Goal: Task Accomplishment & Management: Use online tool/utility

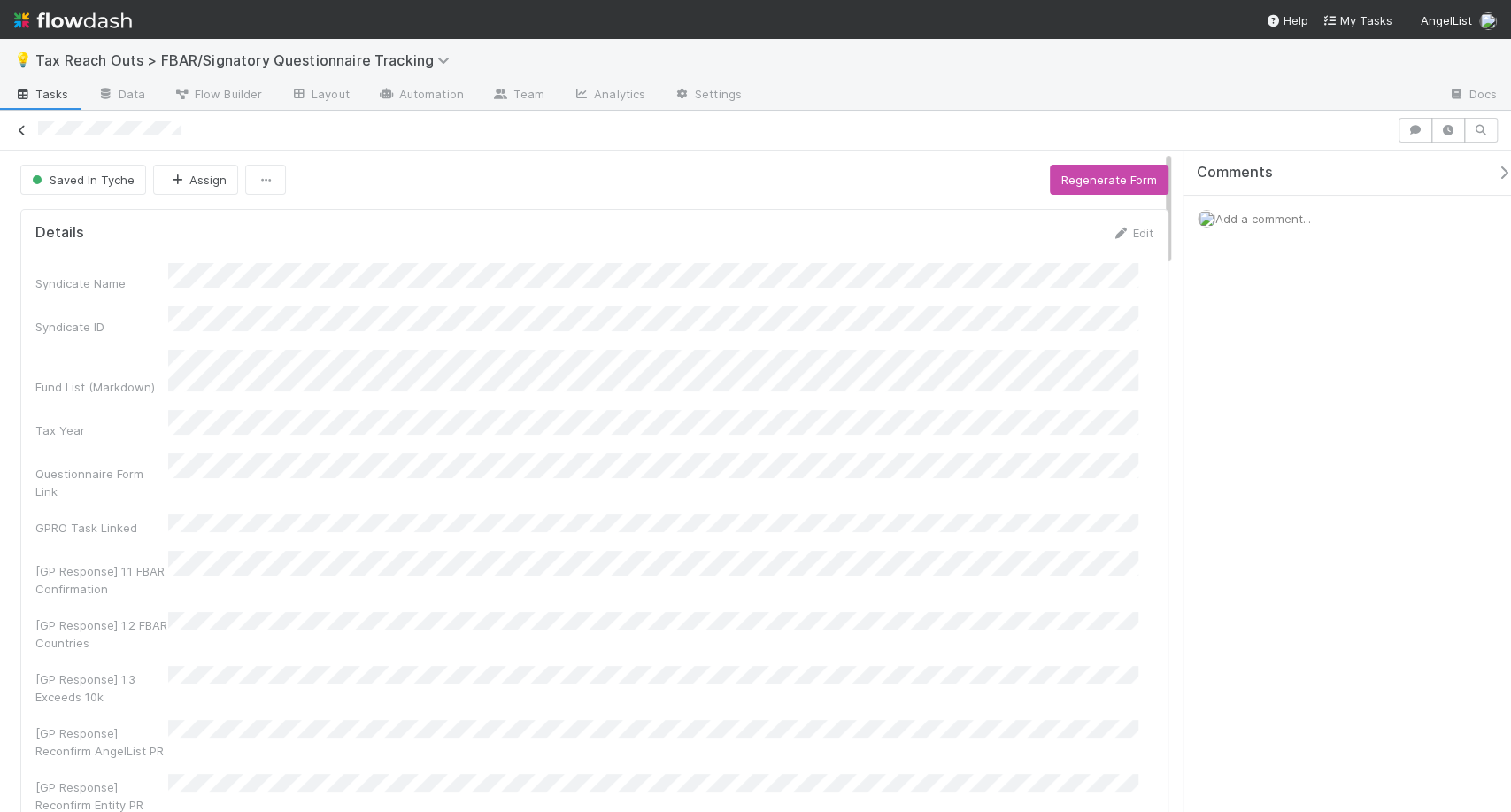
click at [24, 125] on icon at bounding box center [22, 131] width 17 height 12
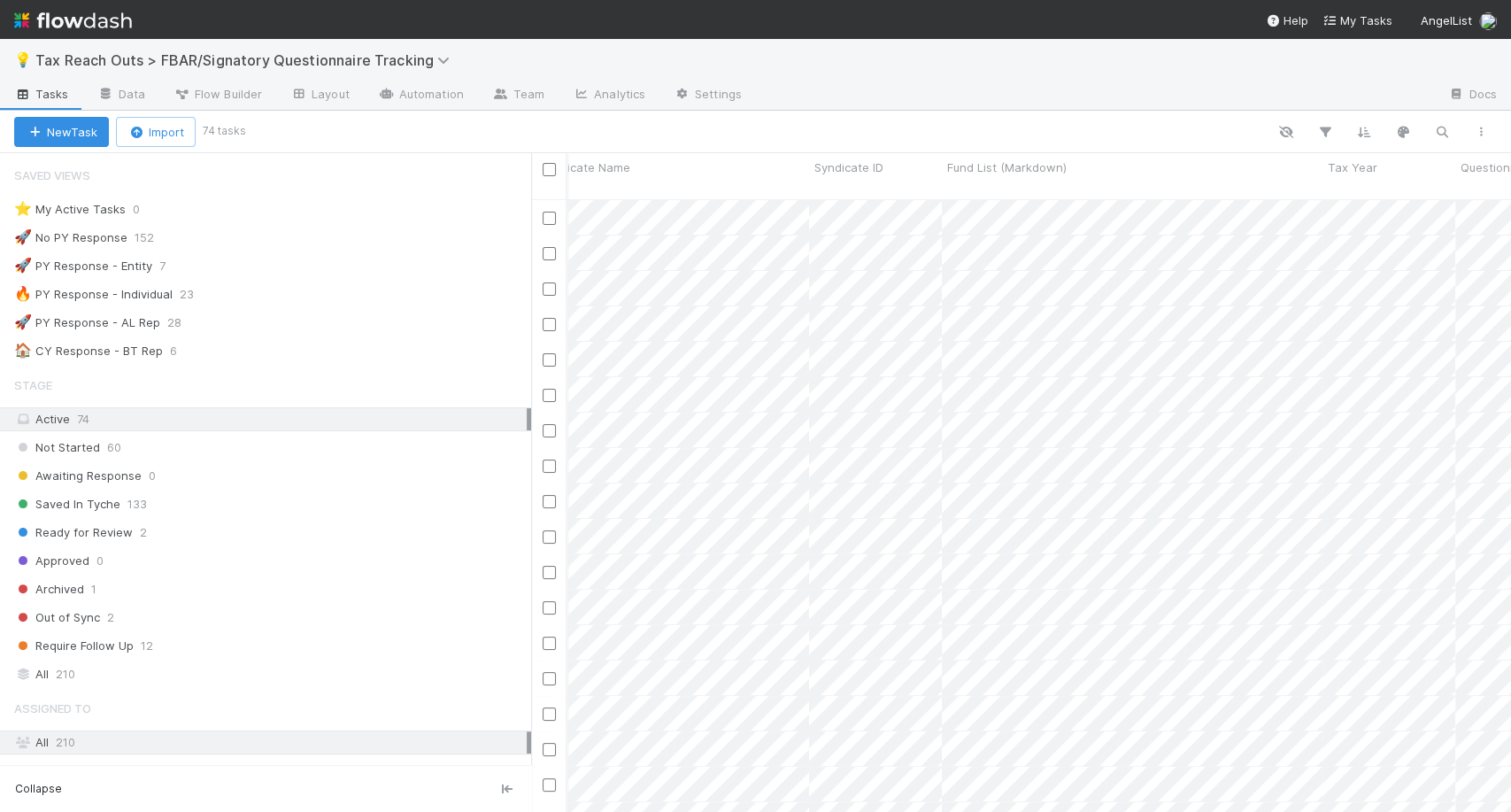
scroll to position [0, 295]
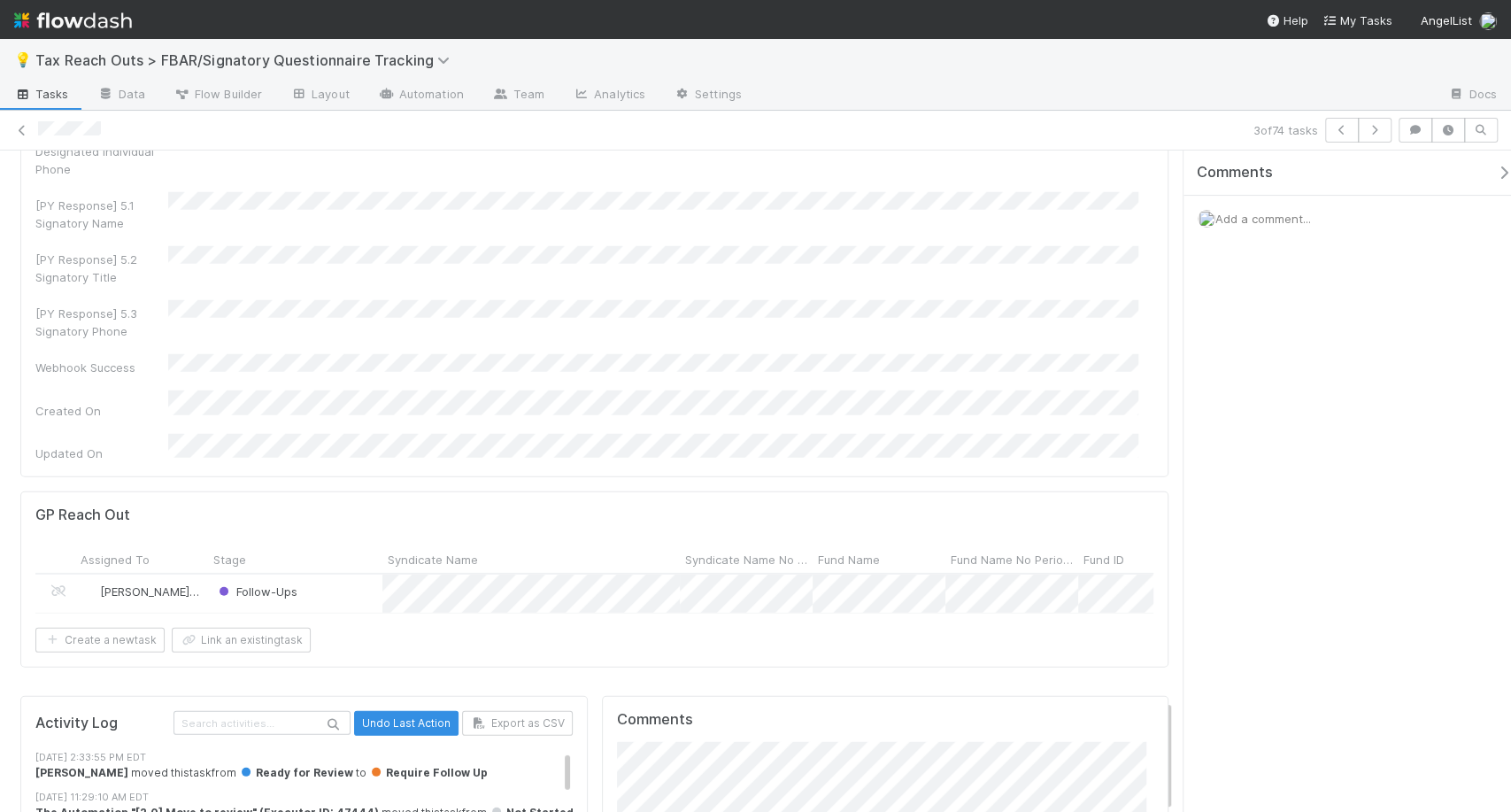
scroll to position [3245, 0]
click at [36, 130] on div "3 of 74 tasks" at bounding box center [756, 131] width 1511 height 25
click at [29, 129] on icon at bounding box center [22, 131] width 17 height 12
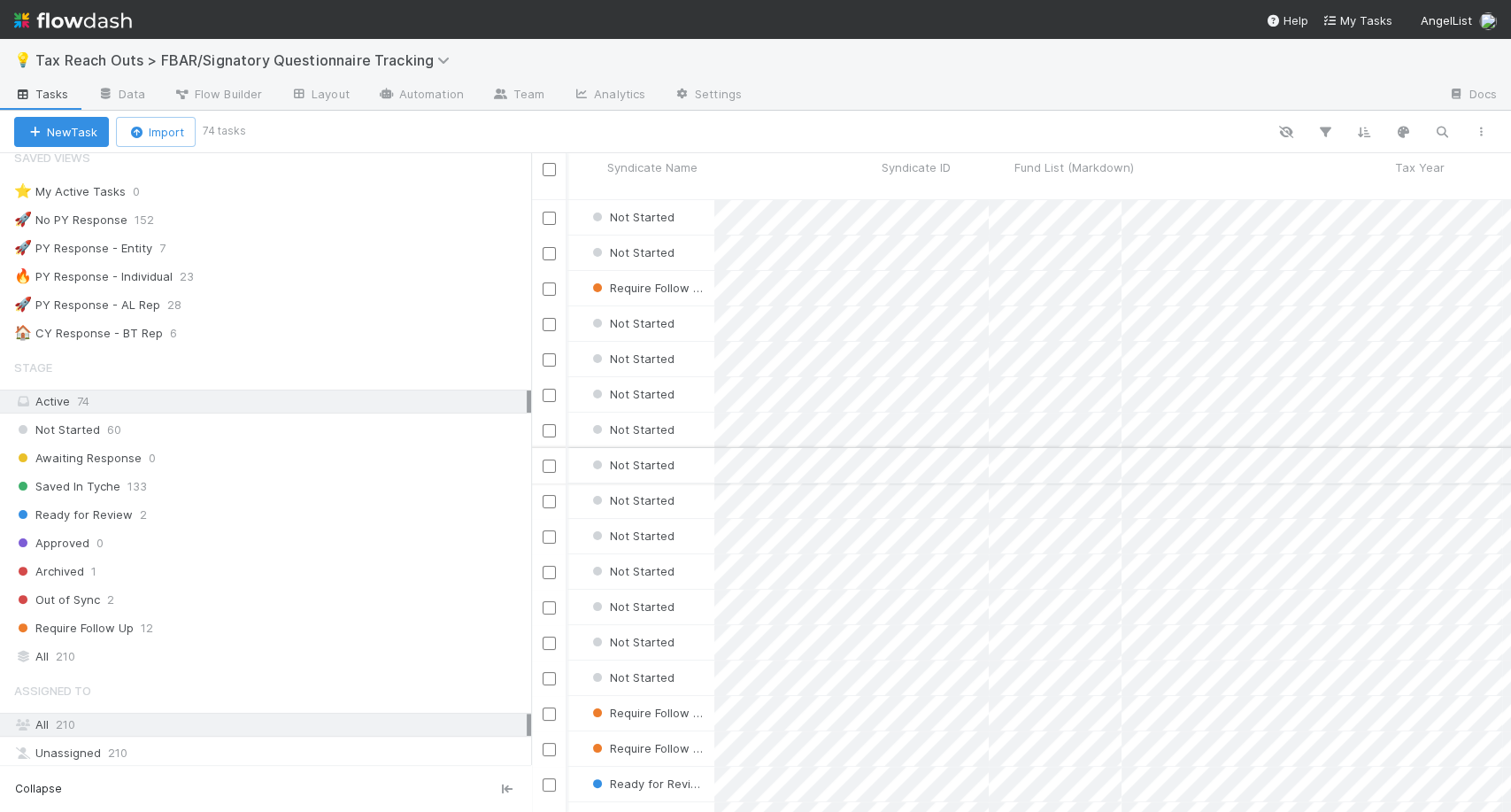
scroll to position [0, 116]
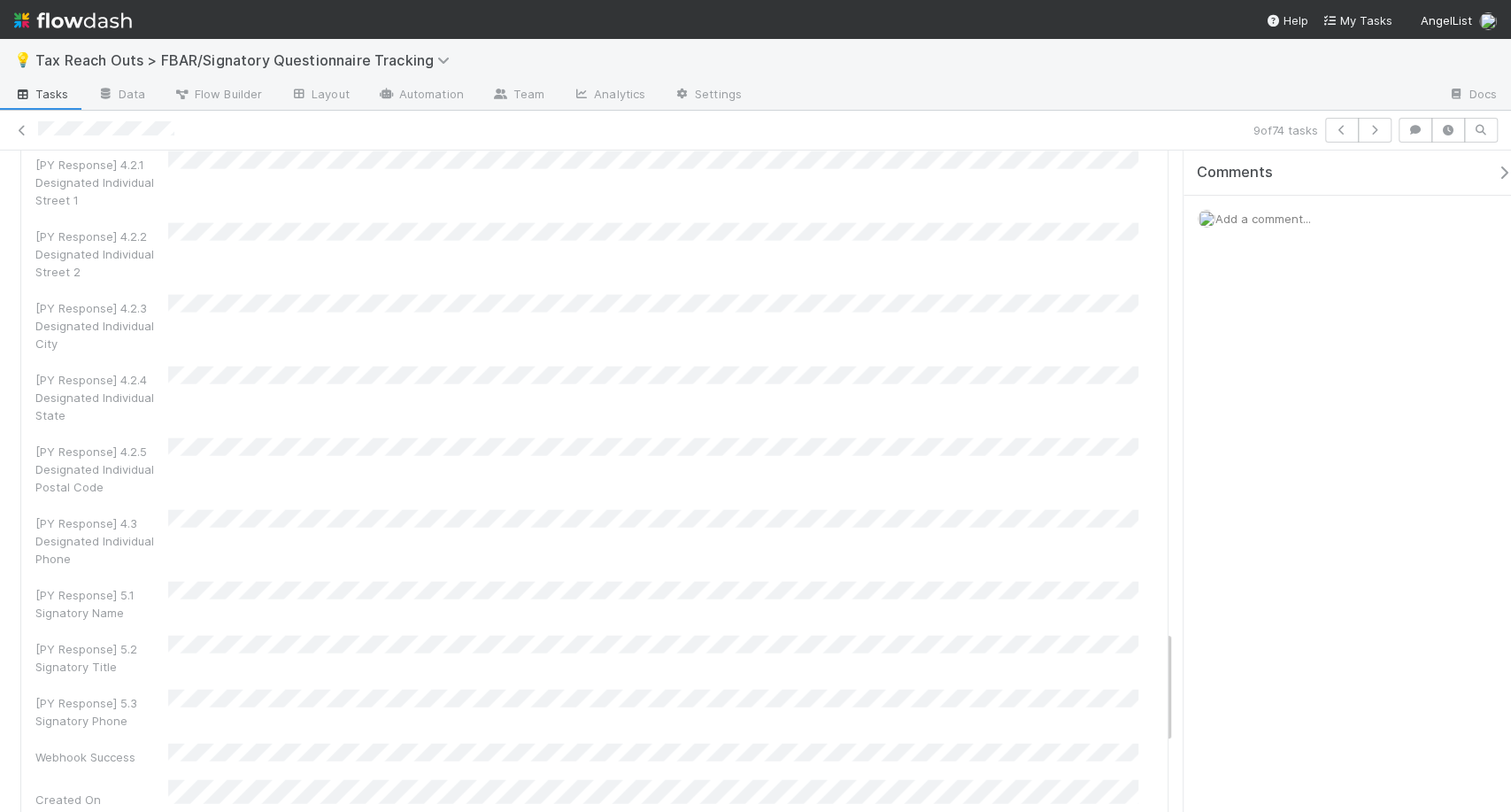
scroll to position [2854, 0]
click at [18, 130] on icon at bounding box center [22, 131] width 17 height 12
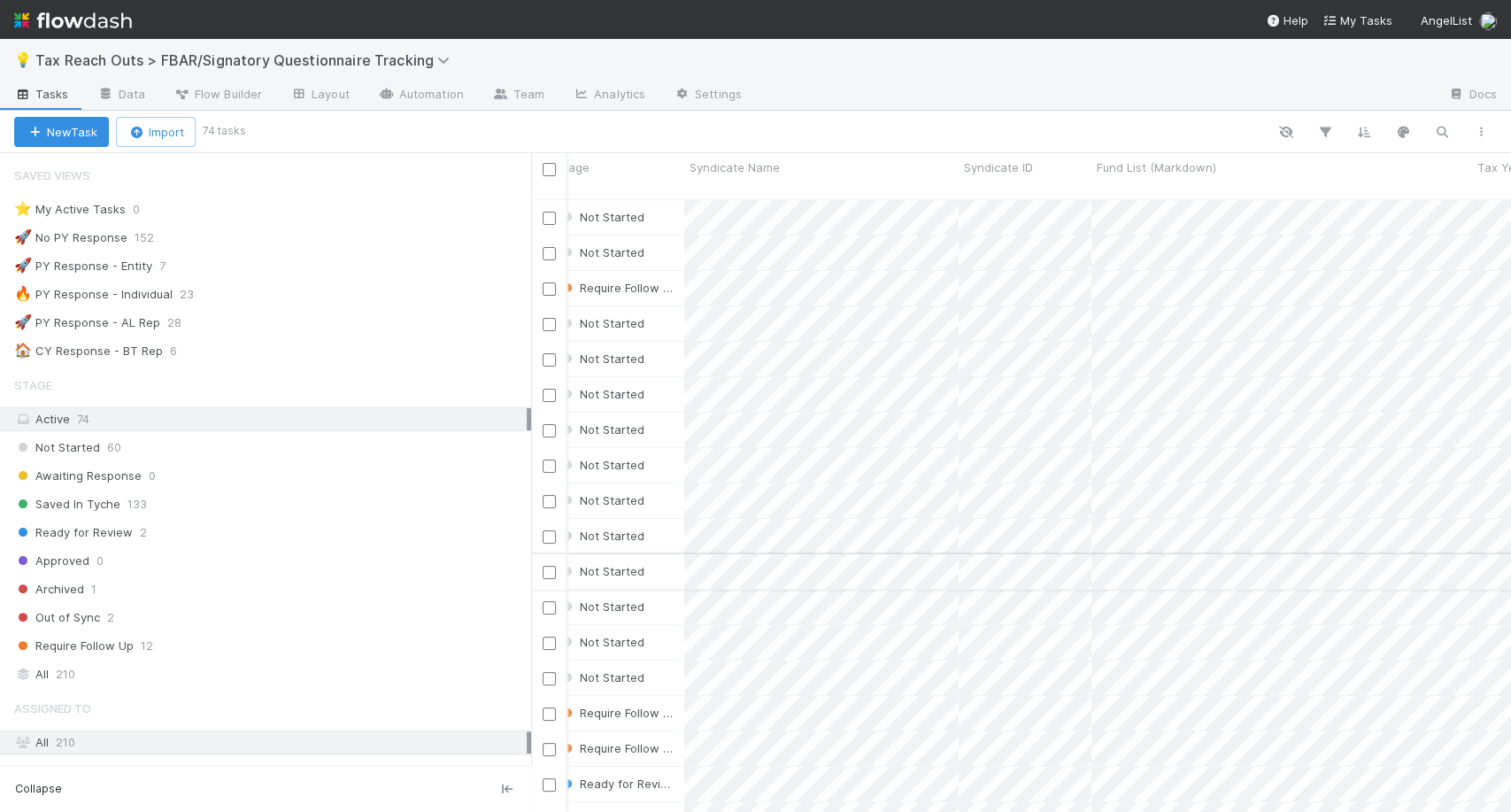
scroll to position [0, 150]
click at [348, 451] on div "Not Started 60" at bounding box center [273, 447] width 517 height 22
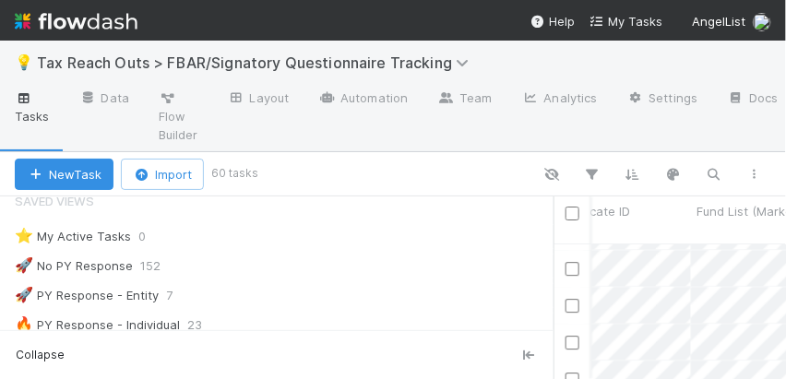
scroll to position [17, 16]
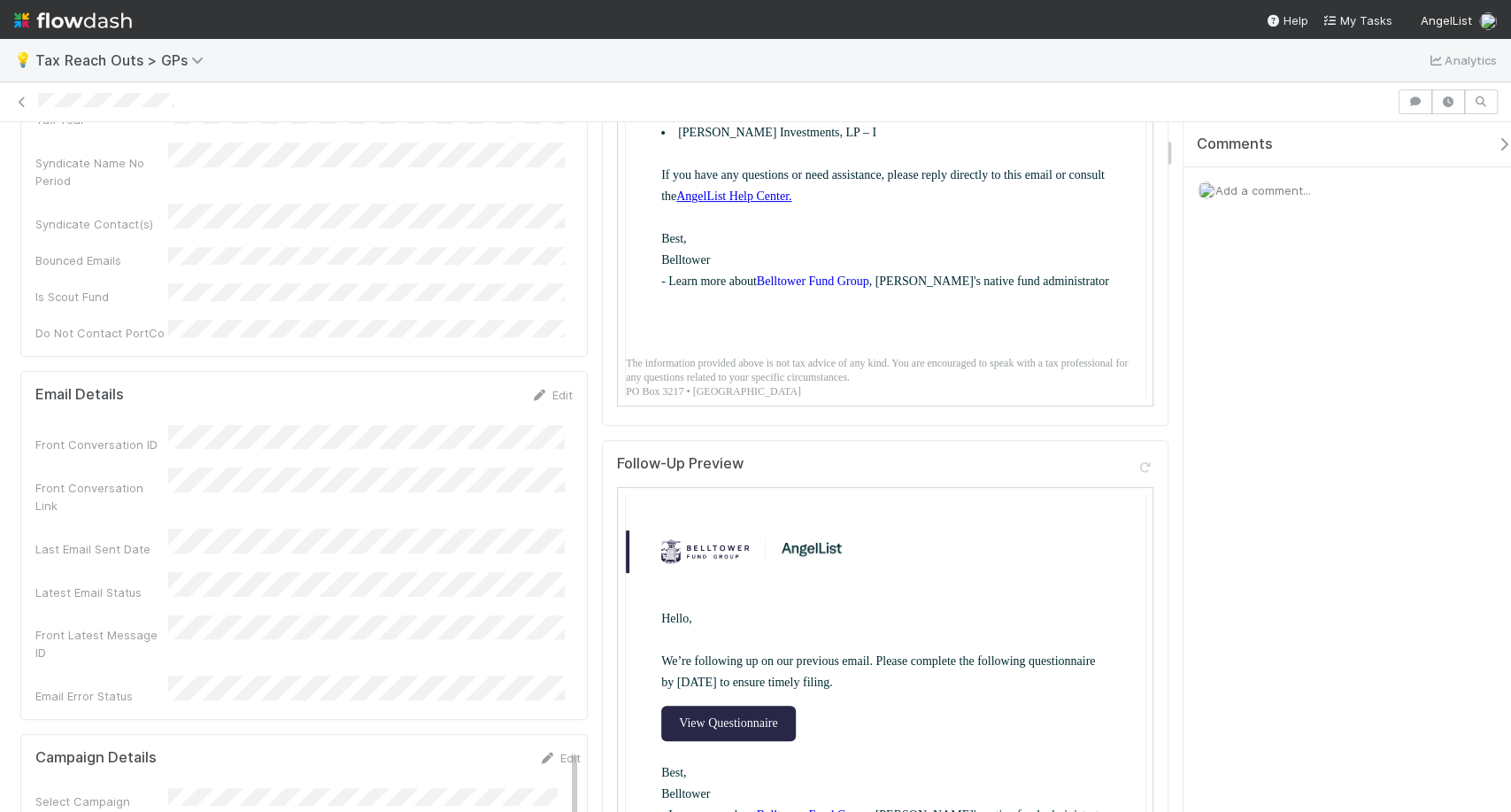
scroll to position [396, 0]
click at [20, 98] on icon at bounding box center [22, 103] width 17 height 12
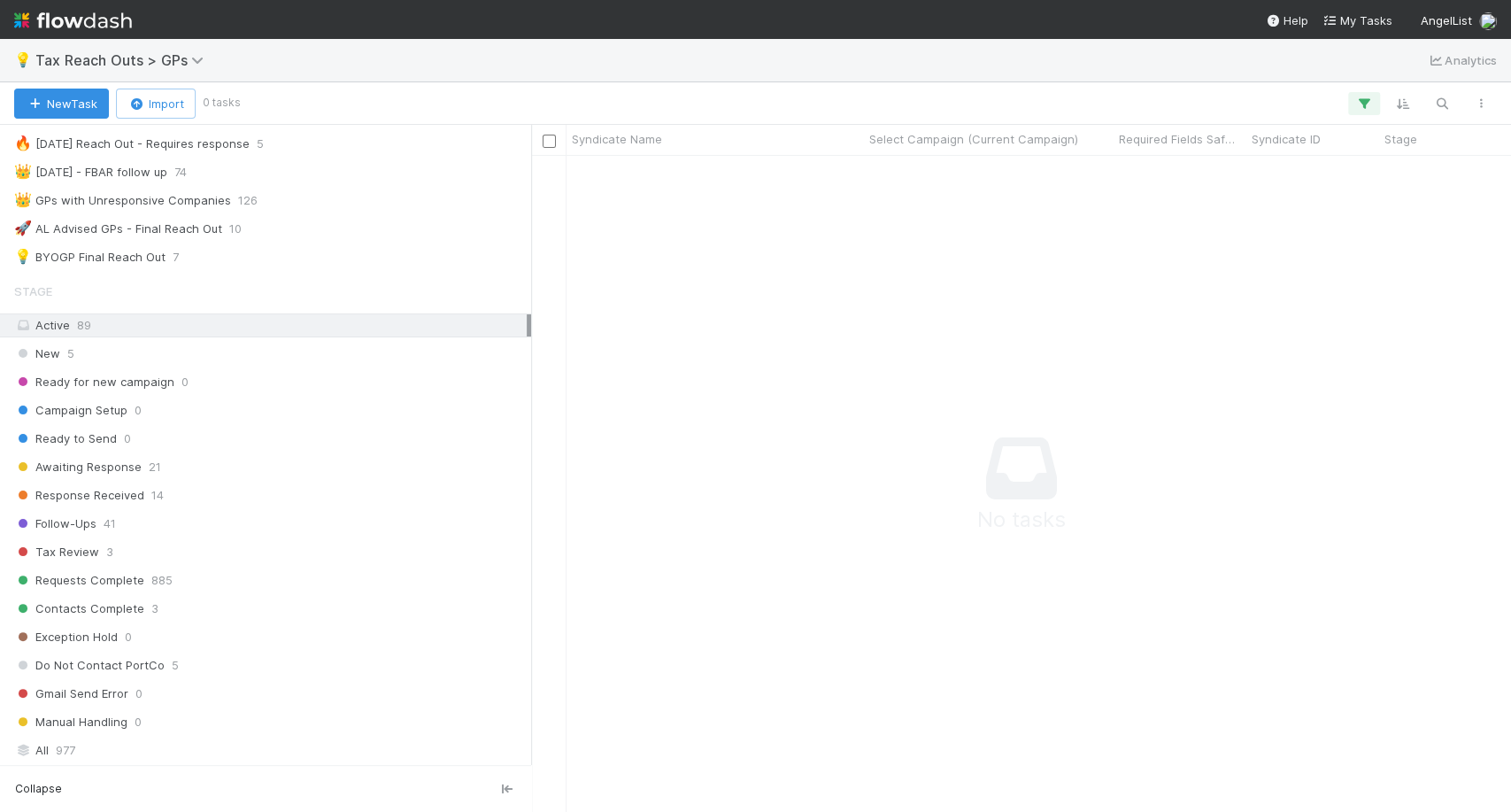
scroll to position [350, 0]
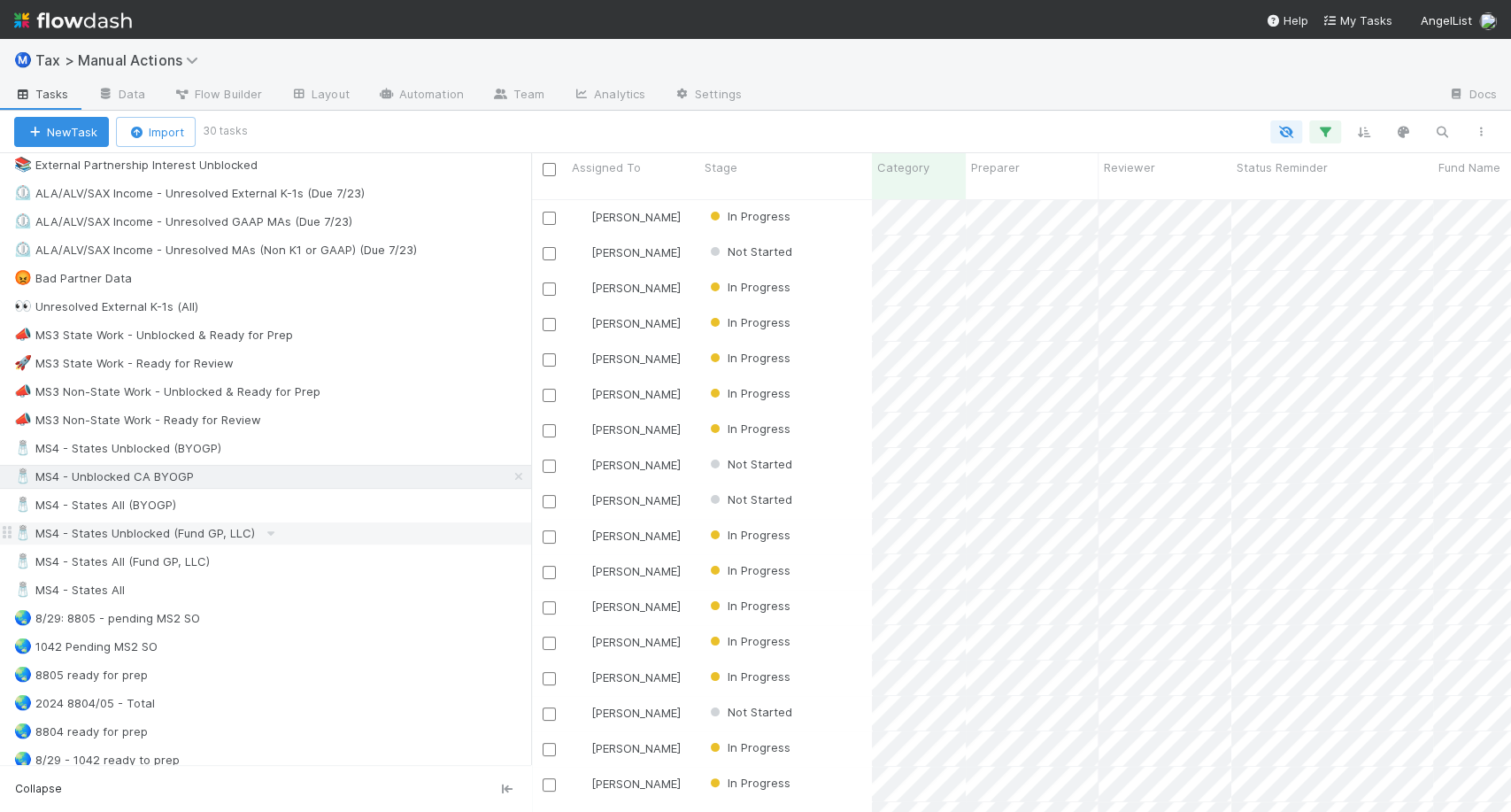
scroll to position [978, 0]
click at [551, 166] on input "checkbox" at bounding box center [549, 170] width 13 height 13
checkbox input "true"
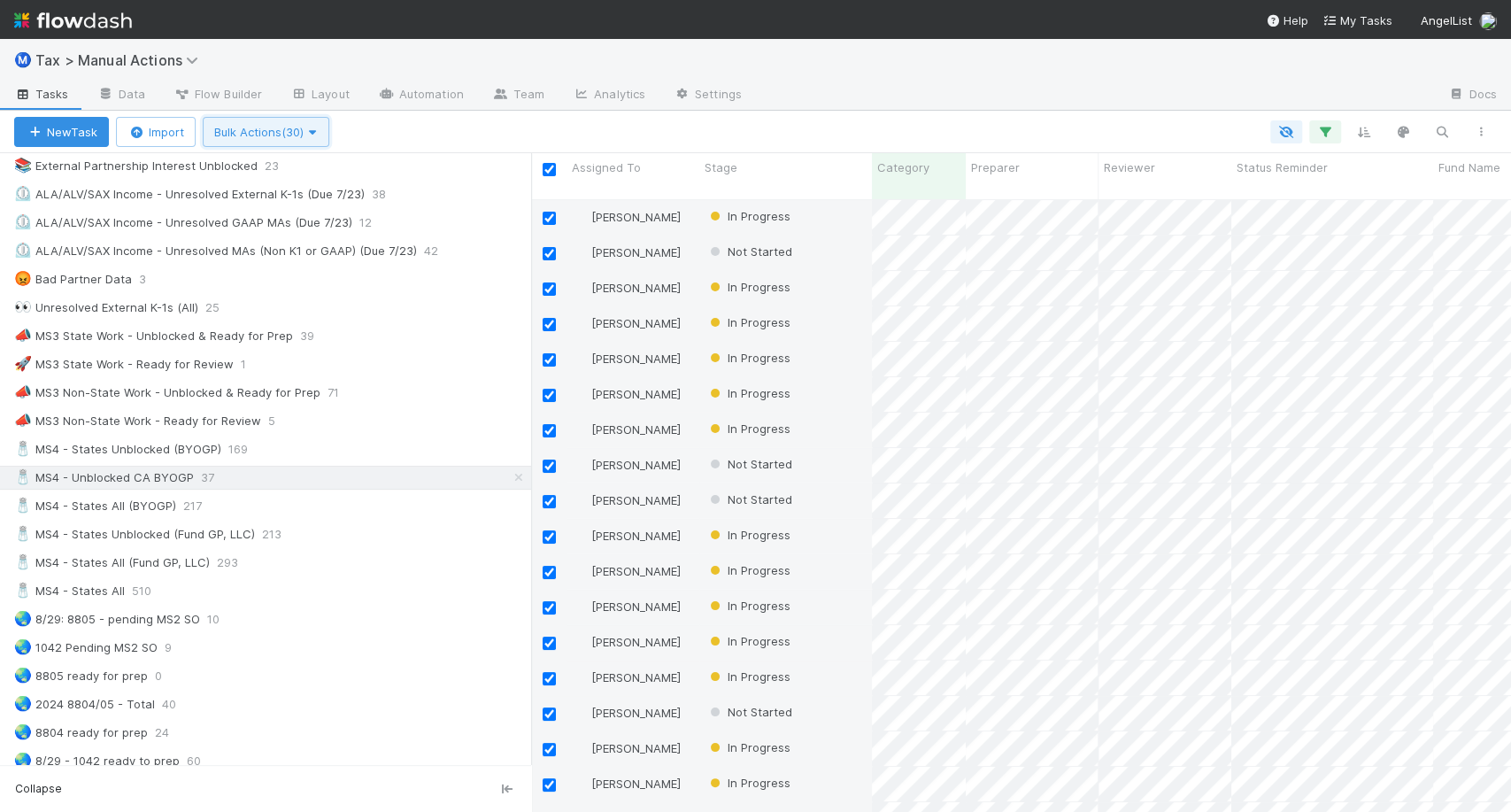
click at [322, 125] on span "button" at bounding box center [312, 131] width 17 height 14
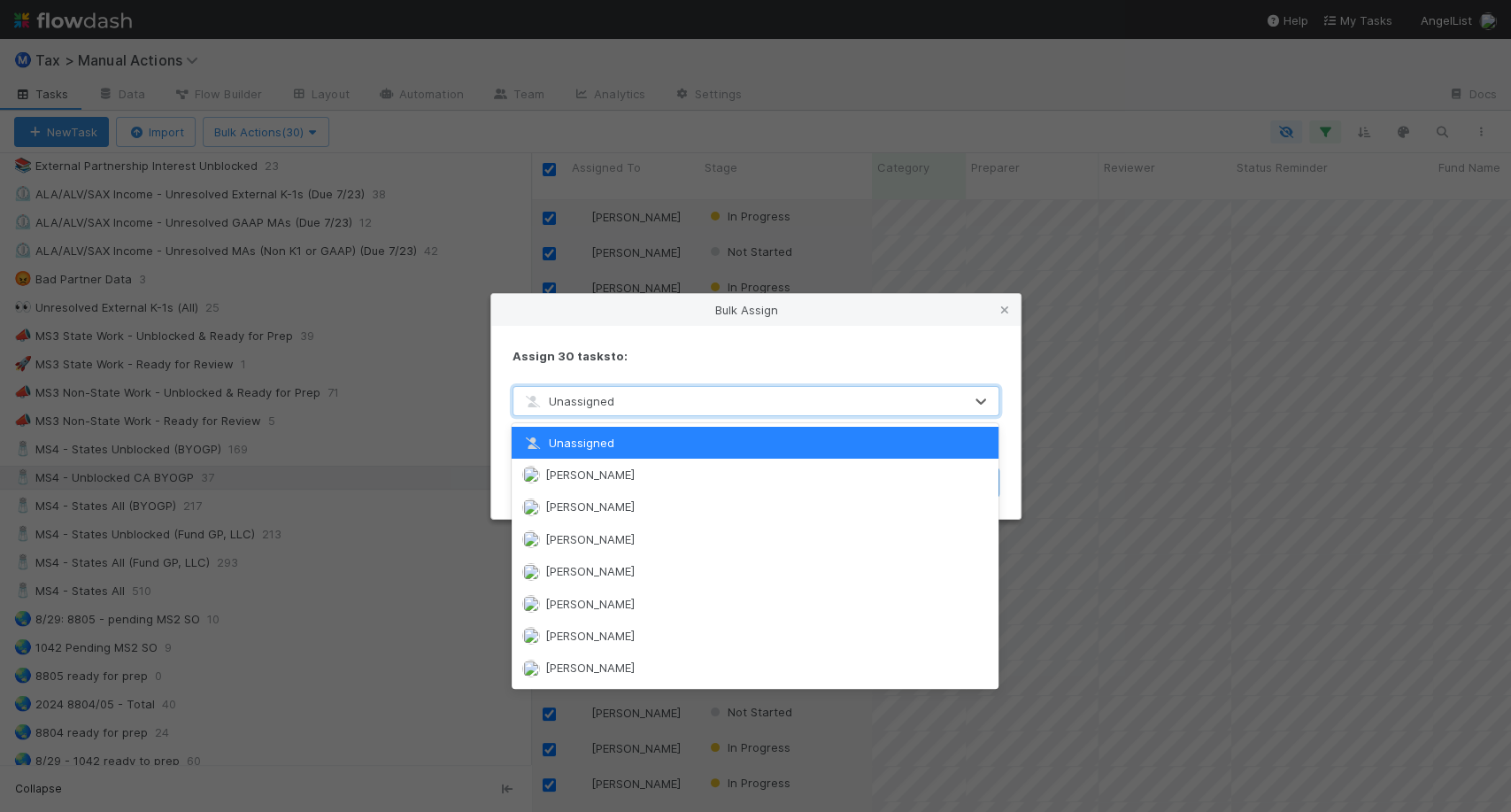
click at [573, 394] on span "Unassigned" at bounding box center [568, 400] width 92 height 14
type input "e"
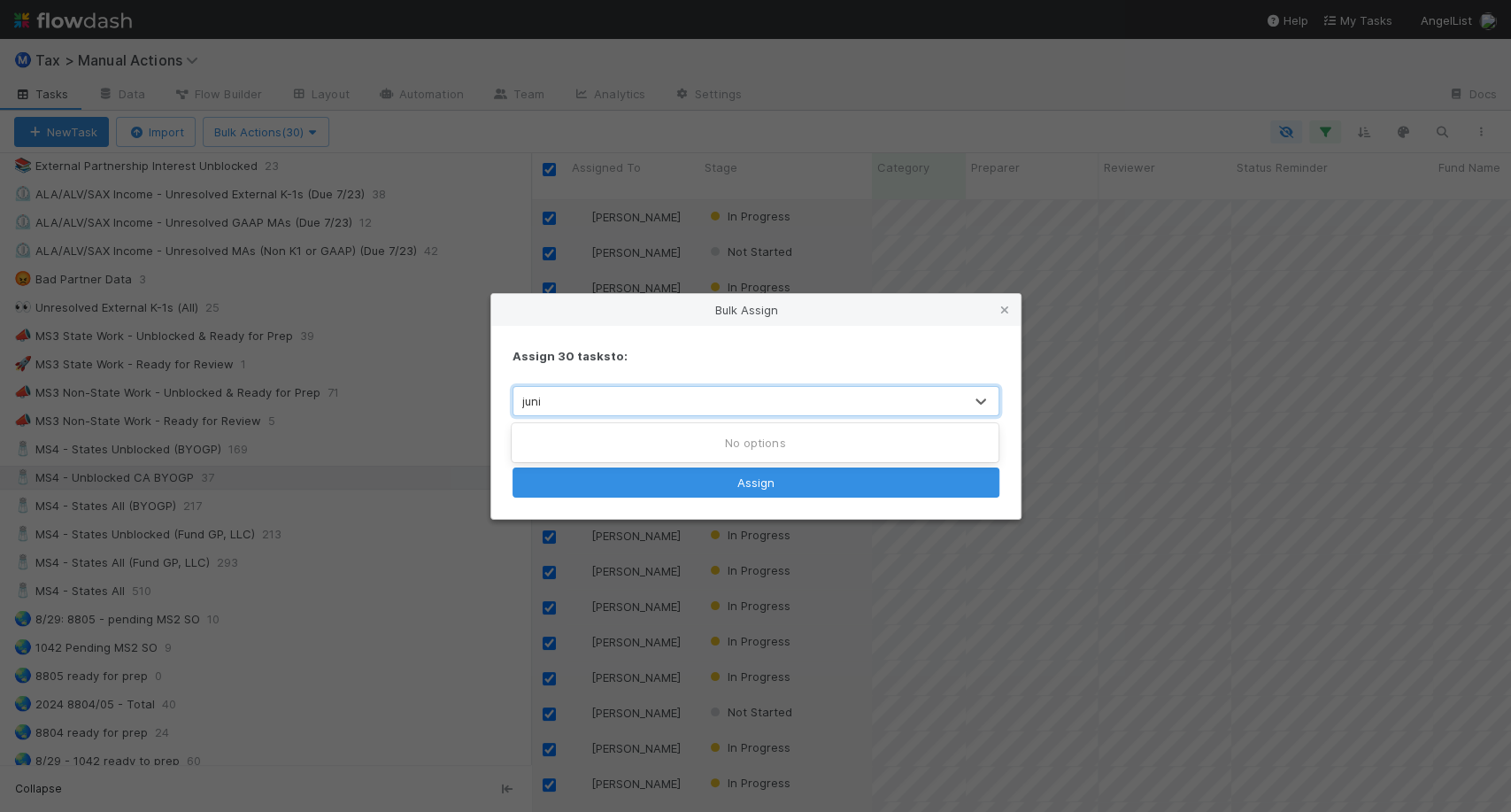
type input "jun"
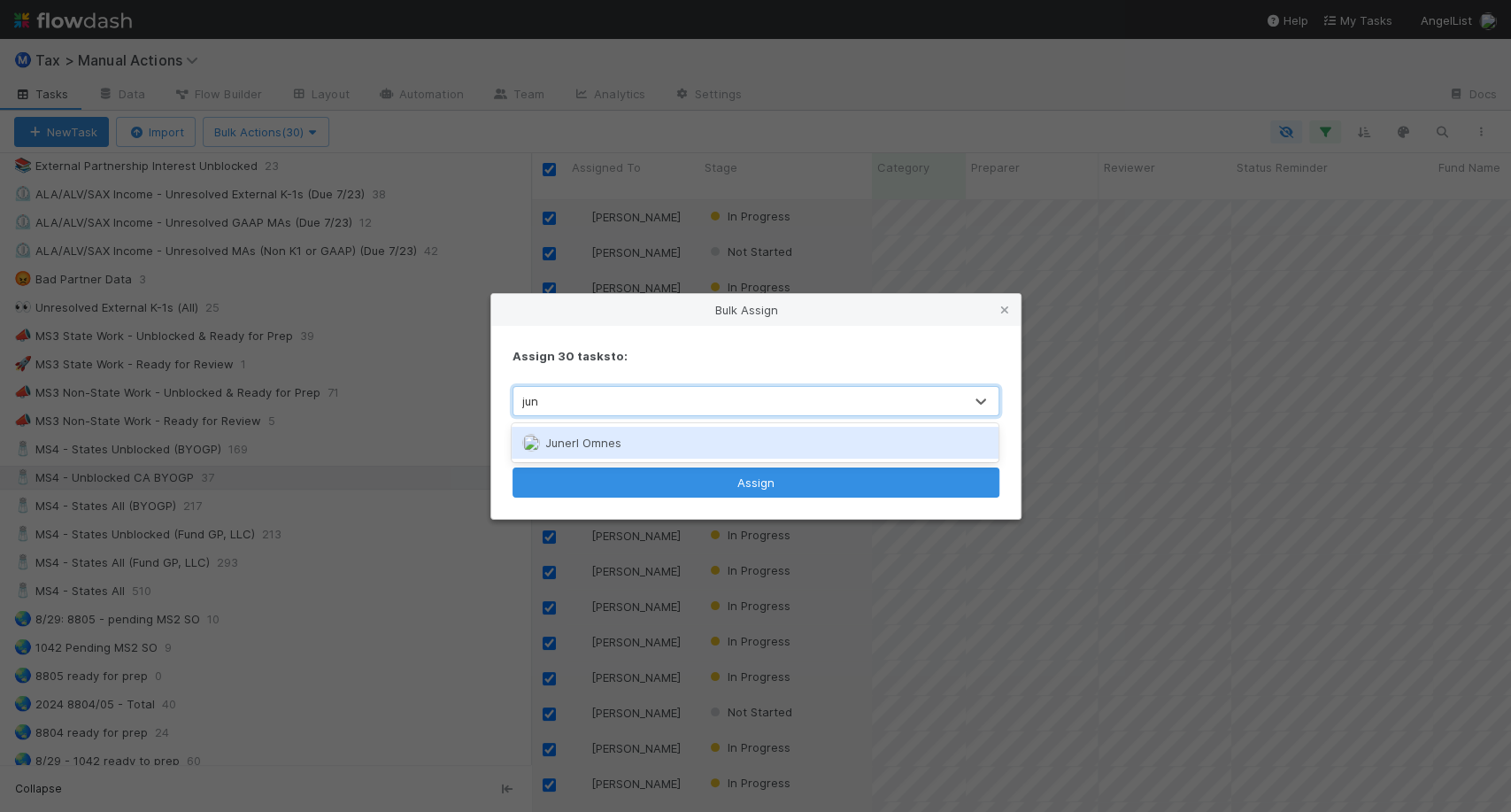
click at [586, 445] on span "Junerl Omnes" at bounding box center [583, 442] width 76 height 14
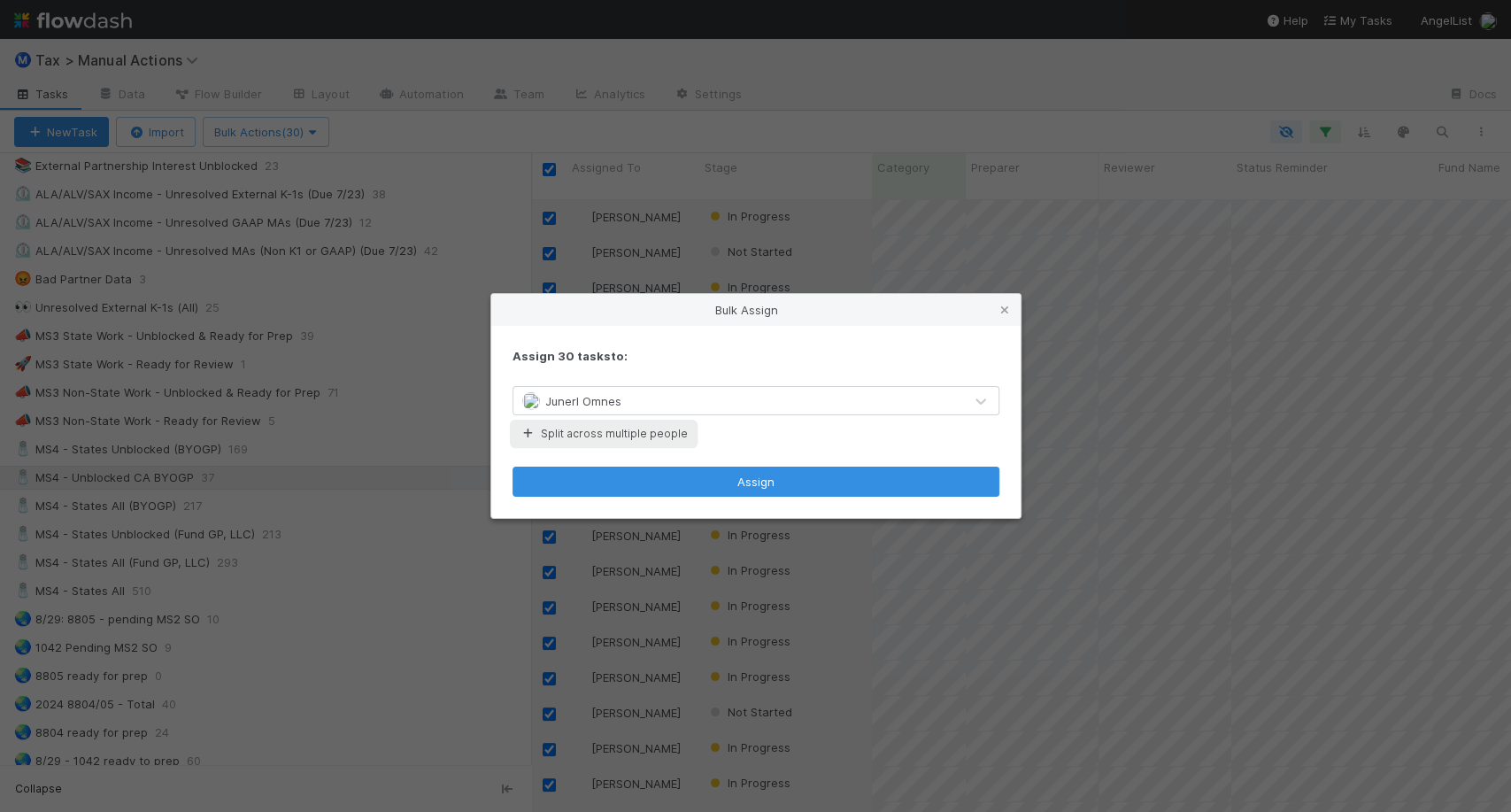
click at [656, 431] on button "Split across multiple people" at bounding box center [604, 434] width 182 height 23
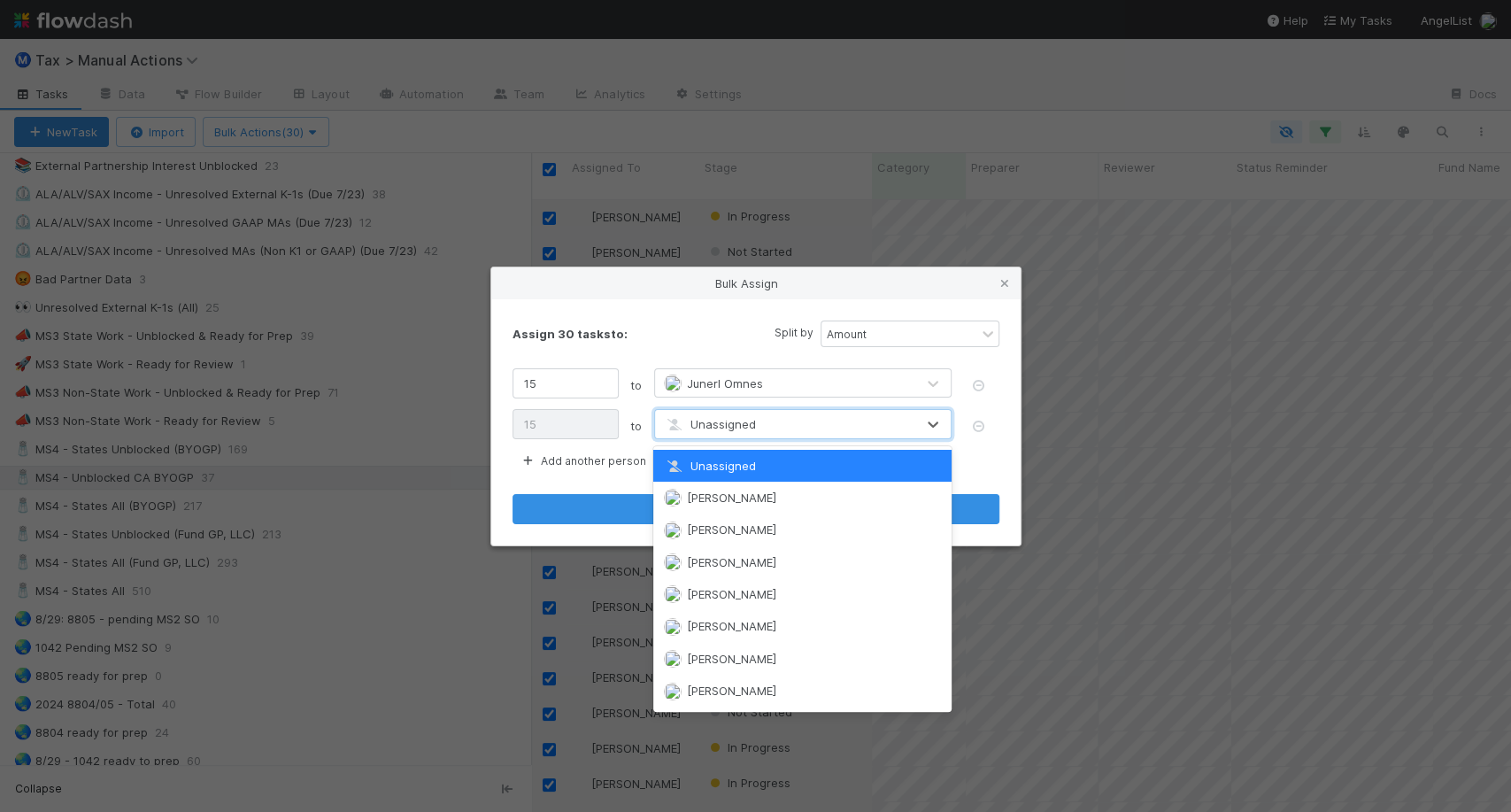
click at [677, 429] on span "Unassigned" at bounding box center [710, 423] width 92 height 14
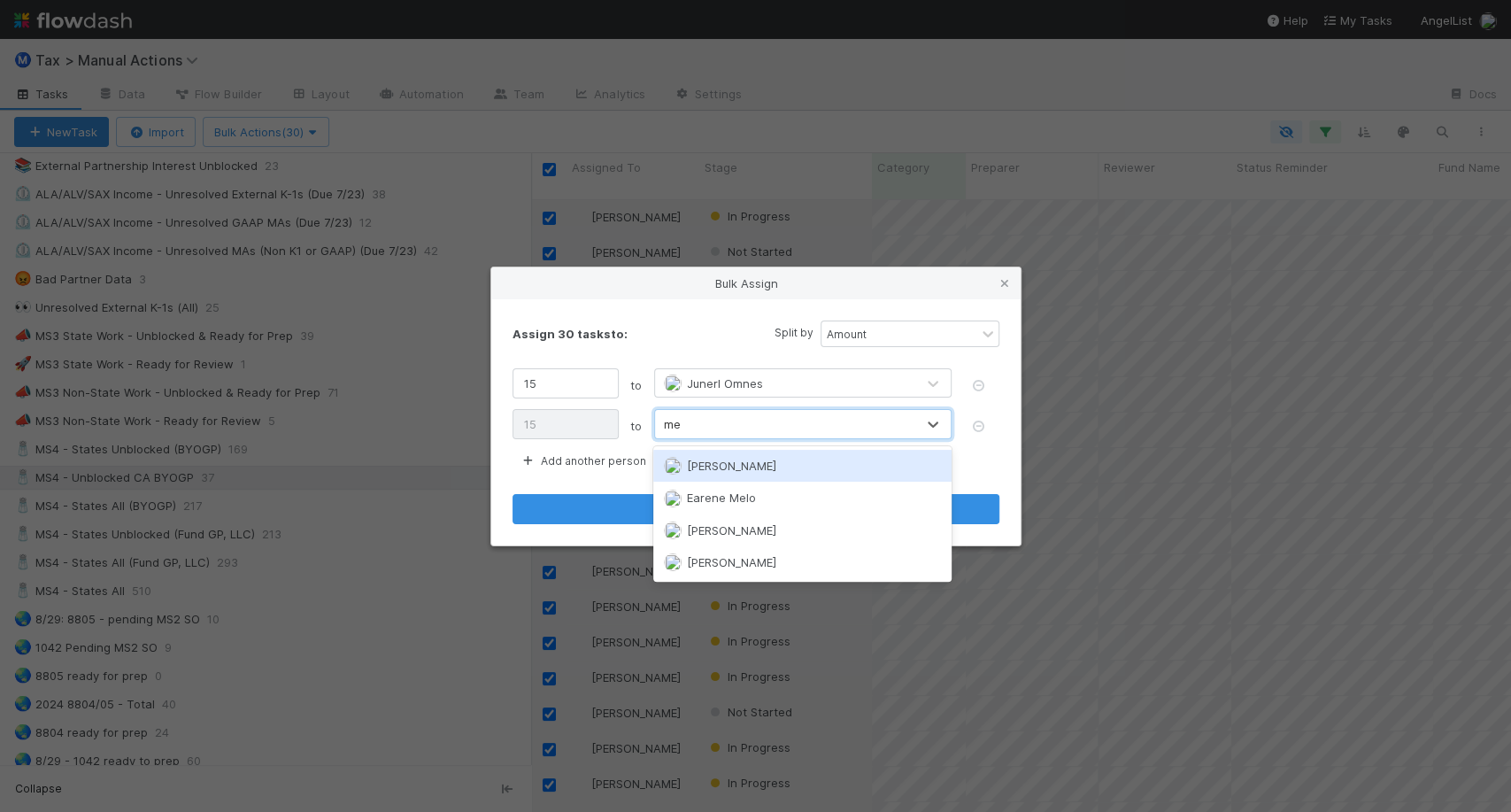
type input "mel"
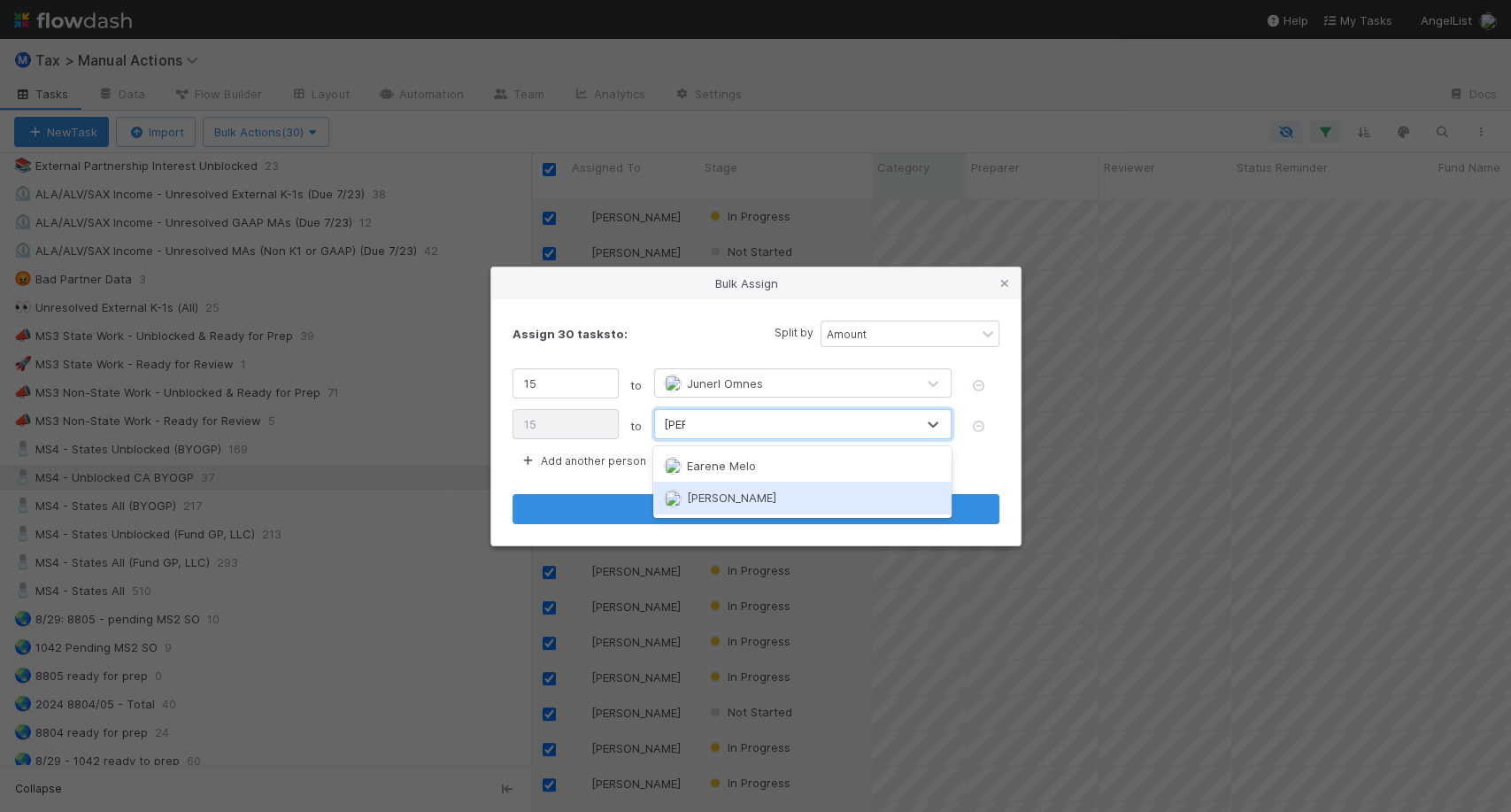
click at [704, 507] on div "Johnmel Matining" at bounding box center [803, 497] width 298 height 32
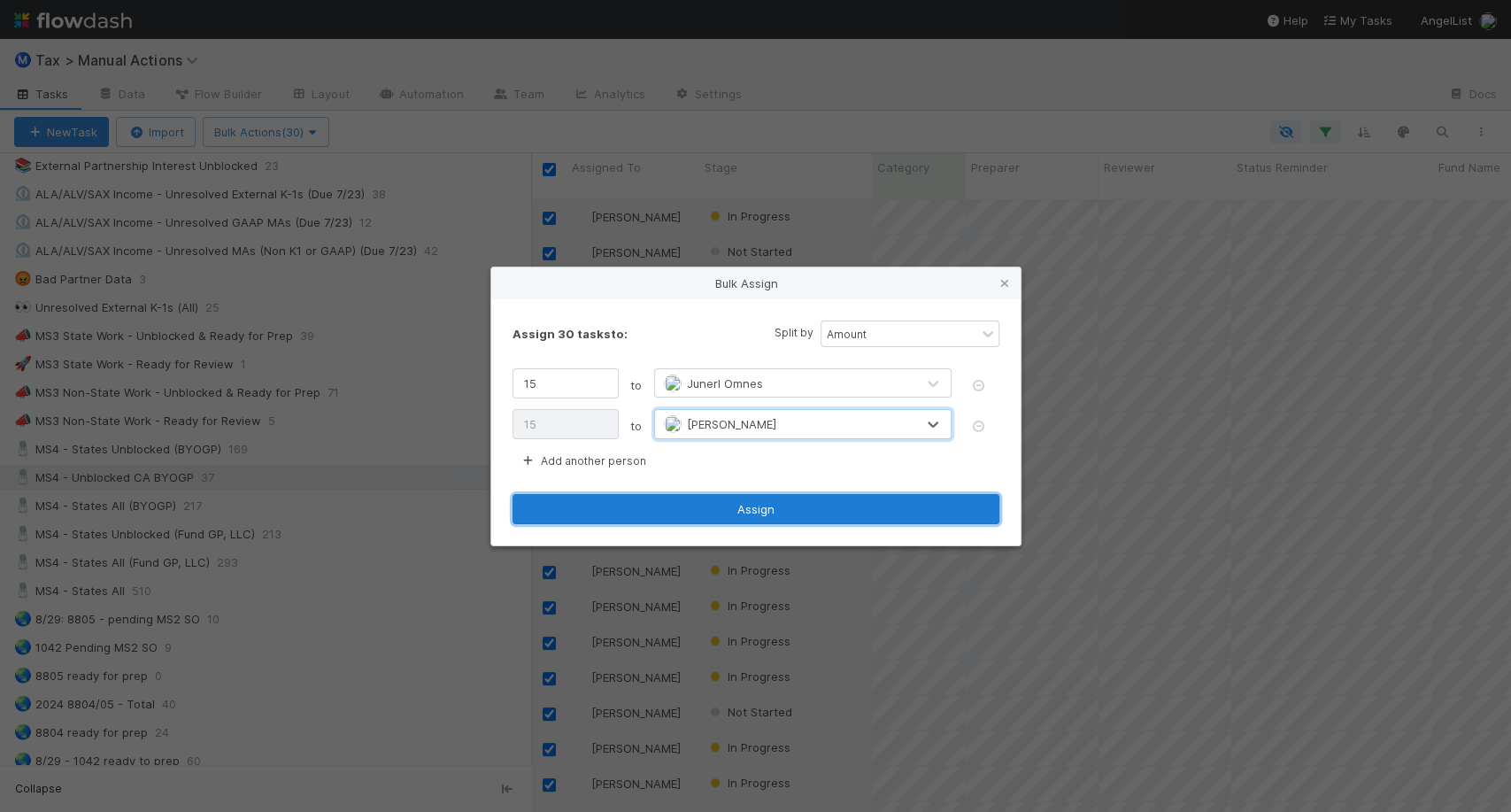
click at [708, 501] on button "Assign" at bounding box center [756, 509] width 487 height 30
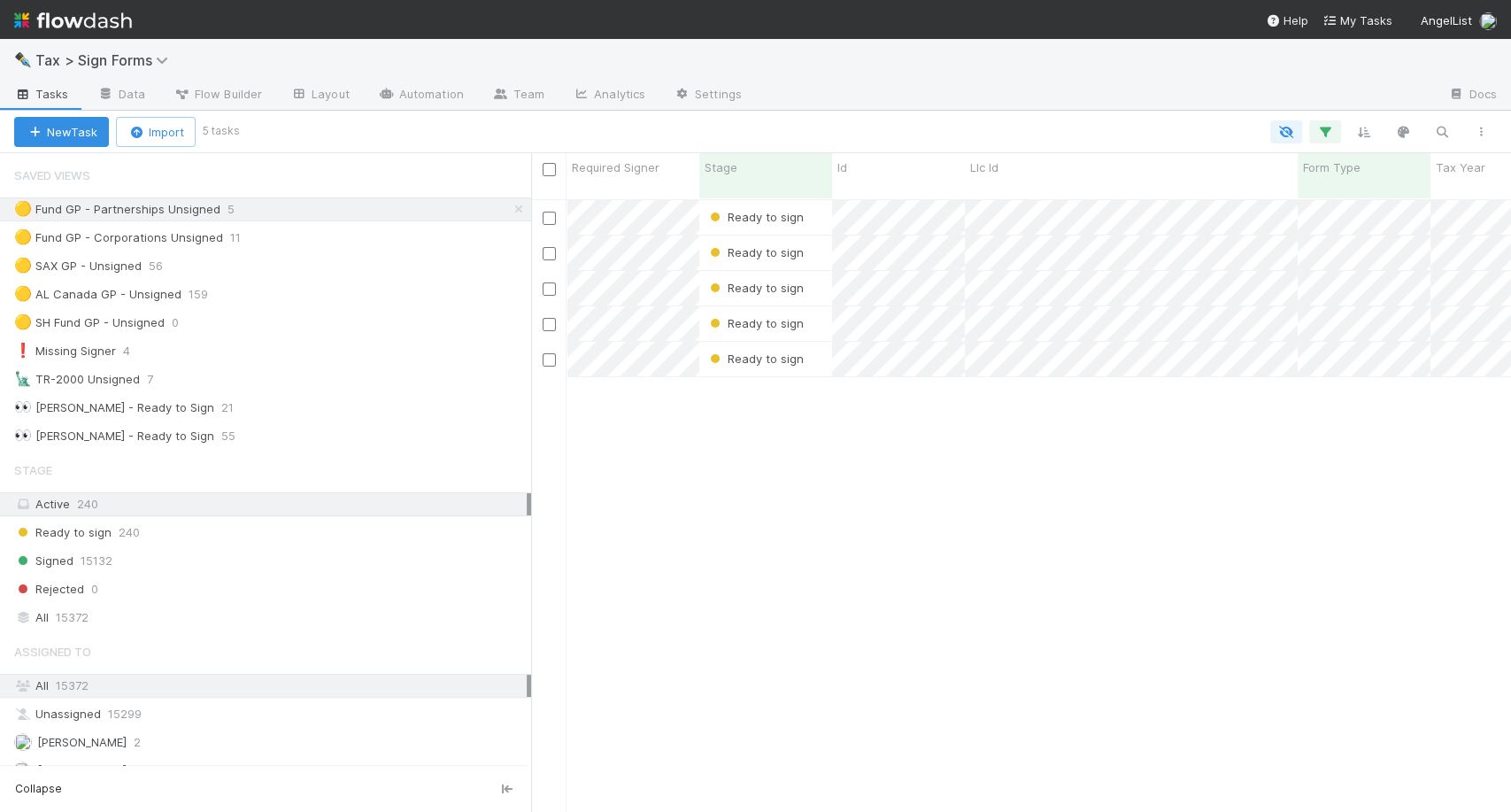
scroll to position [611, 964]
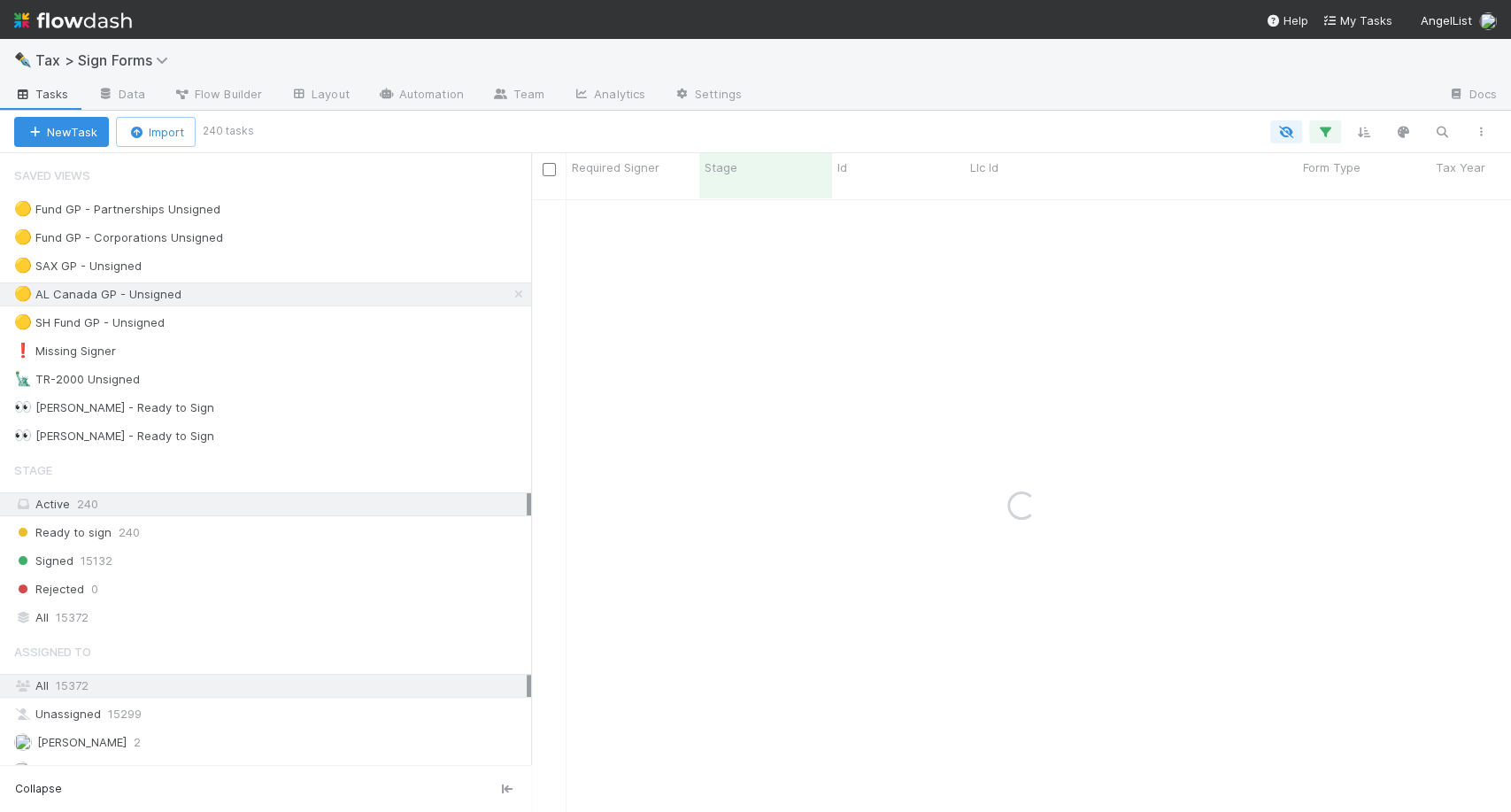
click at [62, 370] on div "🗽 TR-2000 Unsigned" at bounding box center [77, 379] width 126 height 22
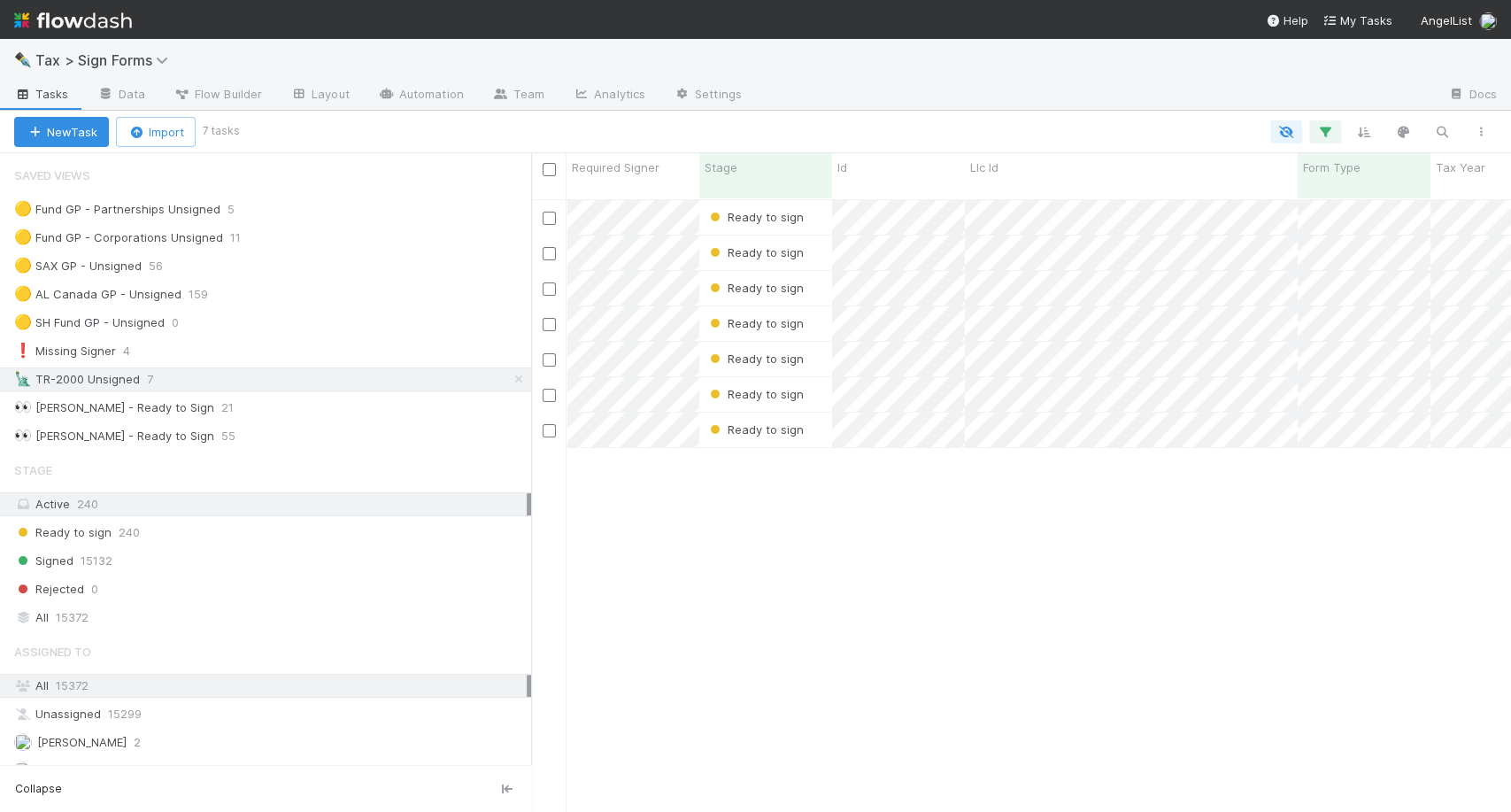
scroll to position [611, 964]
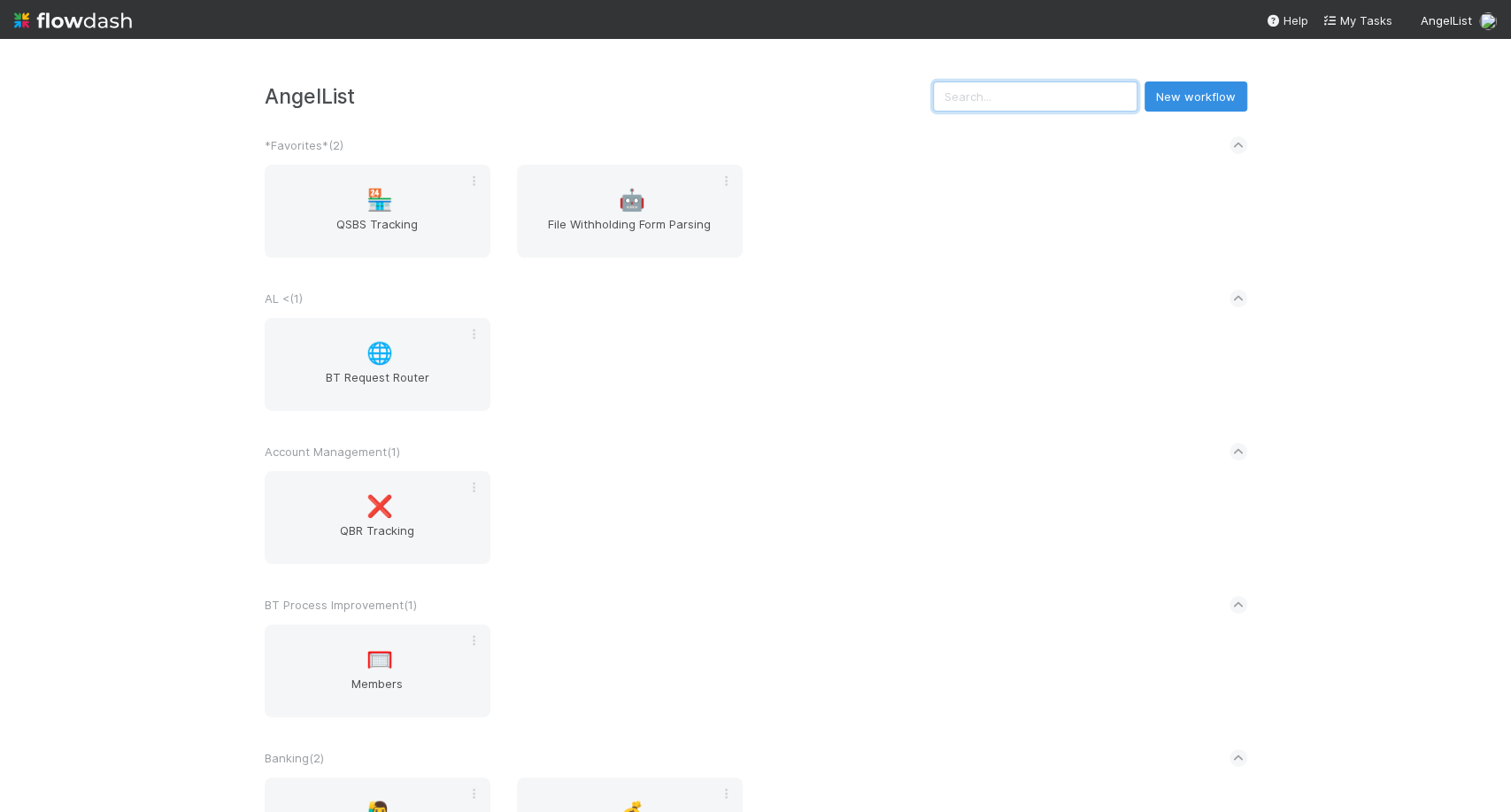
click at [1057, 90] on input "text" at bounding box center [1035, 96] width 204 height 30
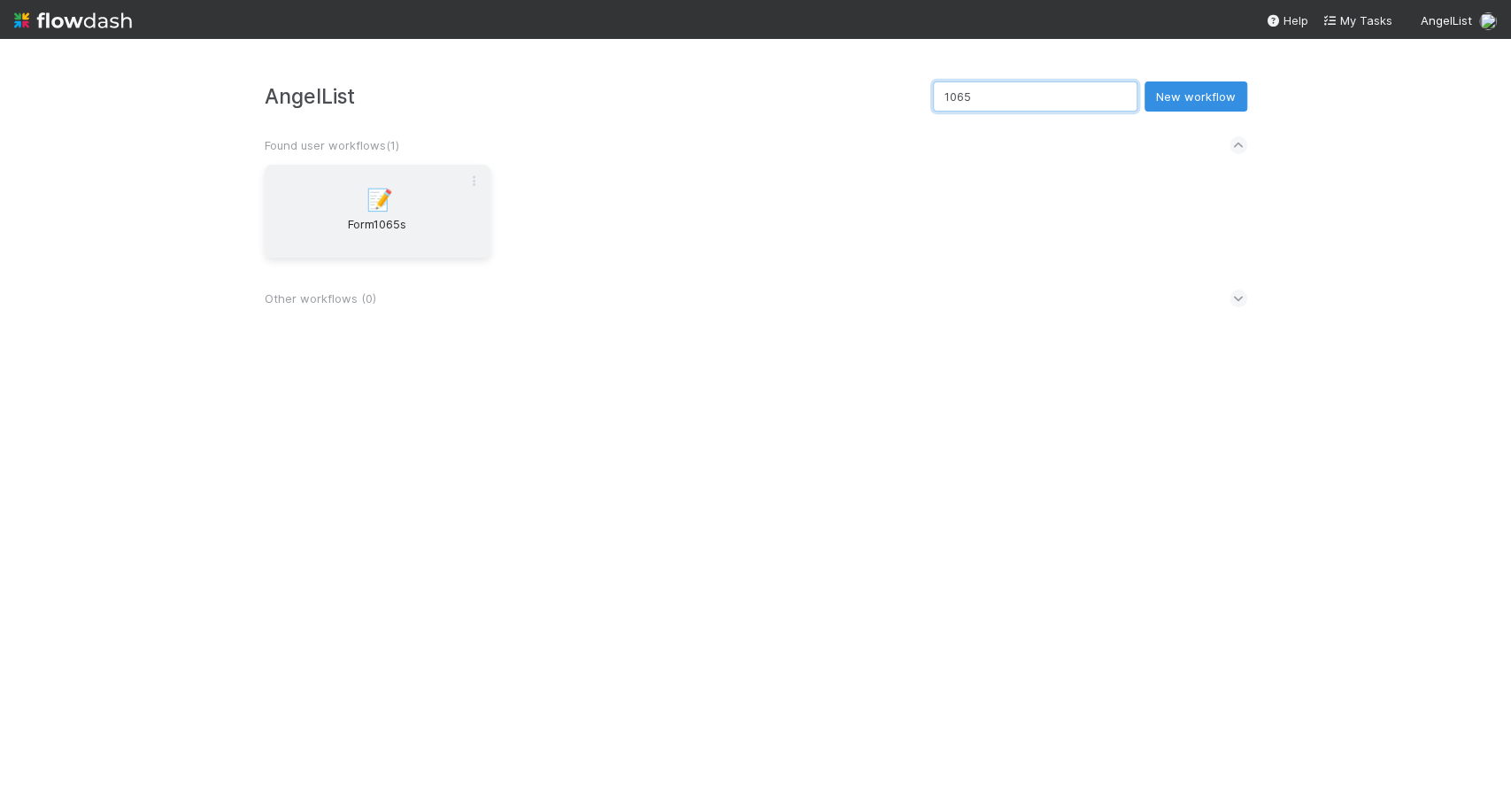
type input "1065"
click at [359, 181] on div "📝 Form1065s" at bounding box center [377, 211] width 226 height 93
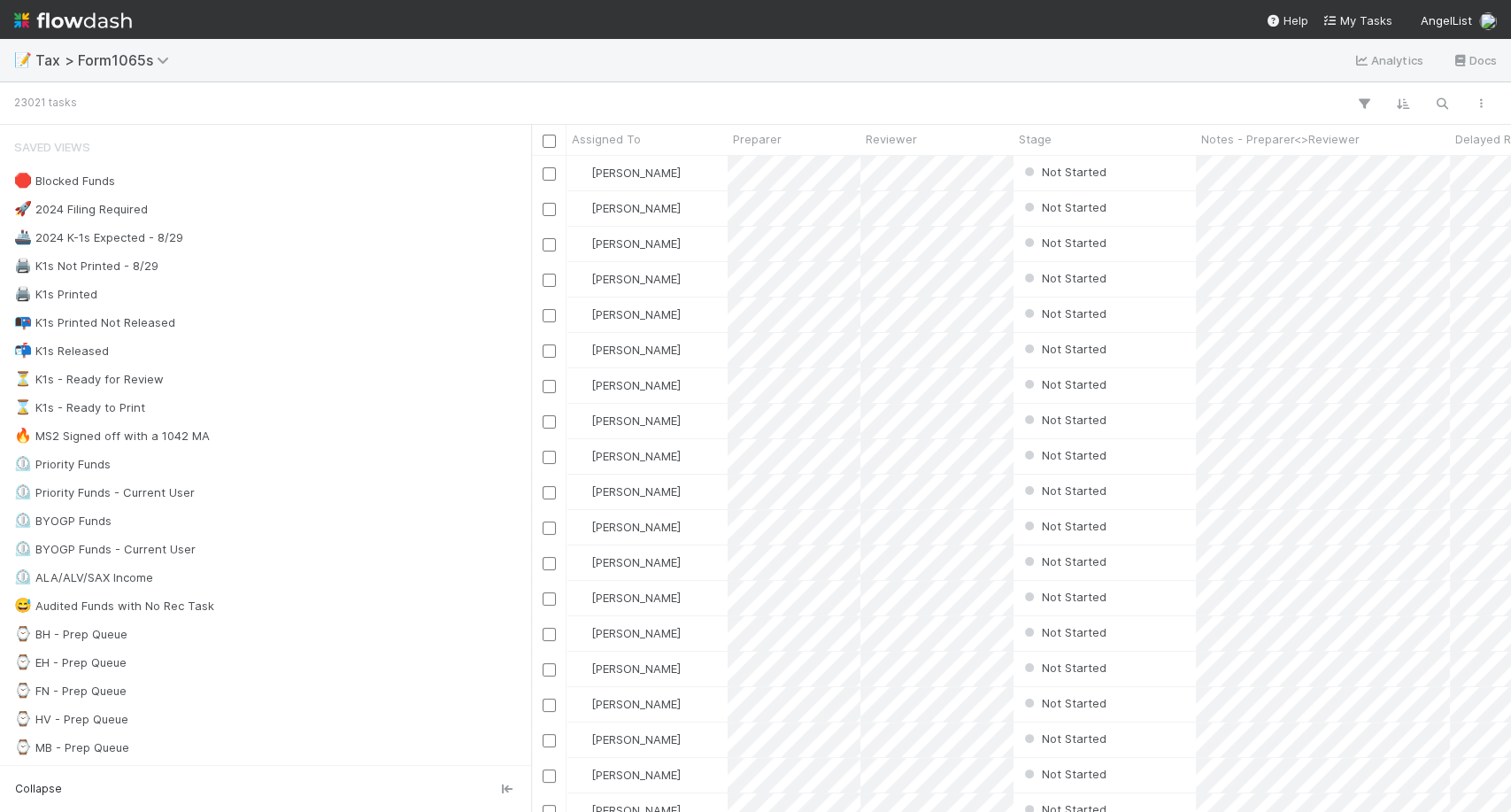
scroll to position [640, 964]
click at [1446, 110] on button "button" at bounding box center [1442, 104] width 32 height 23
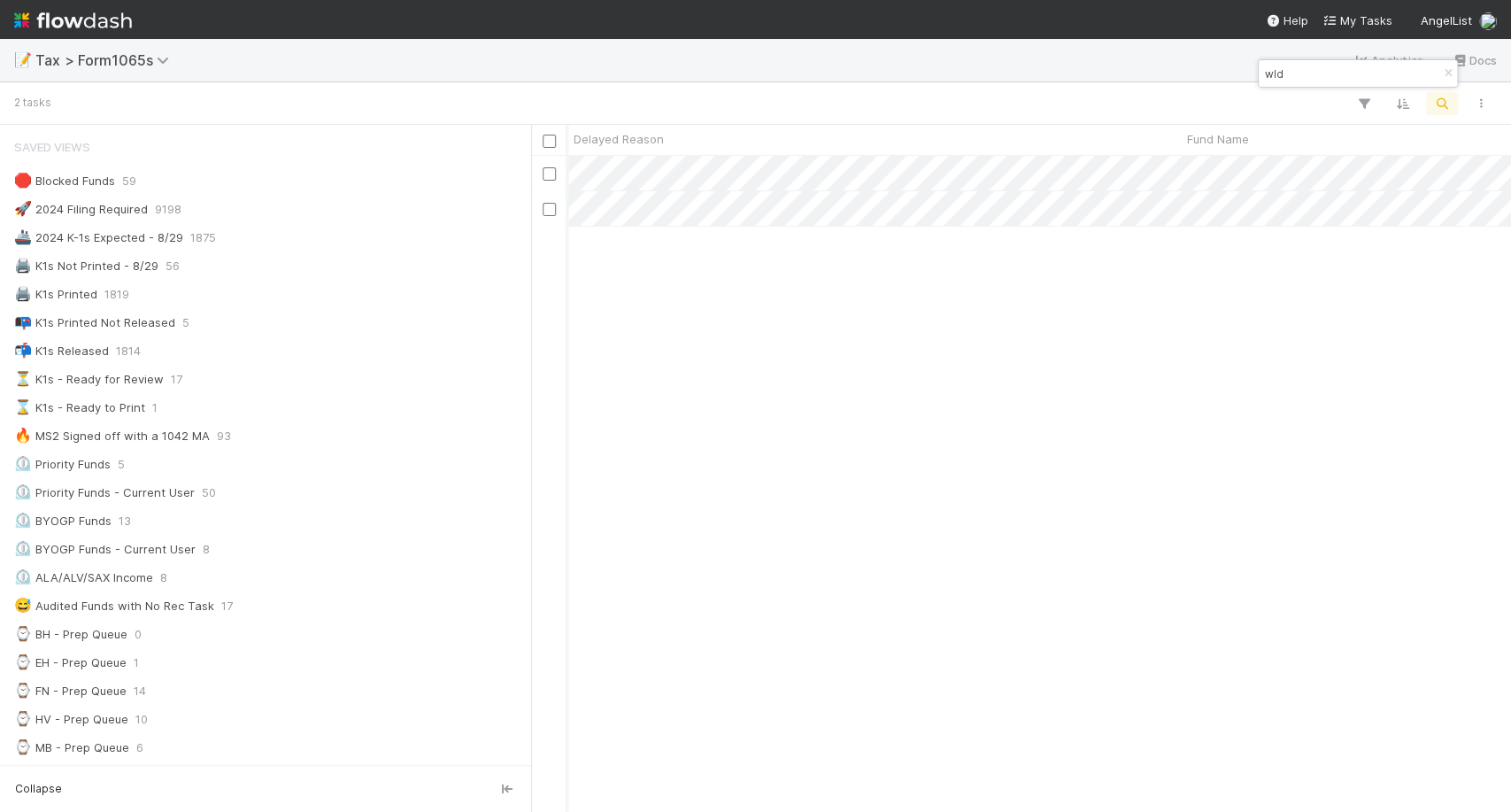
scroll to position [0, 882]
type input "wld"
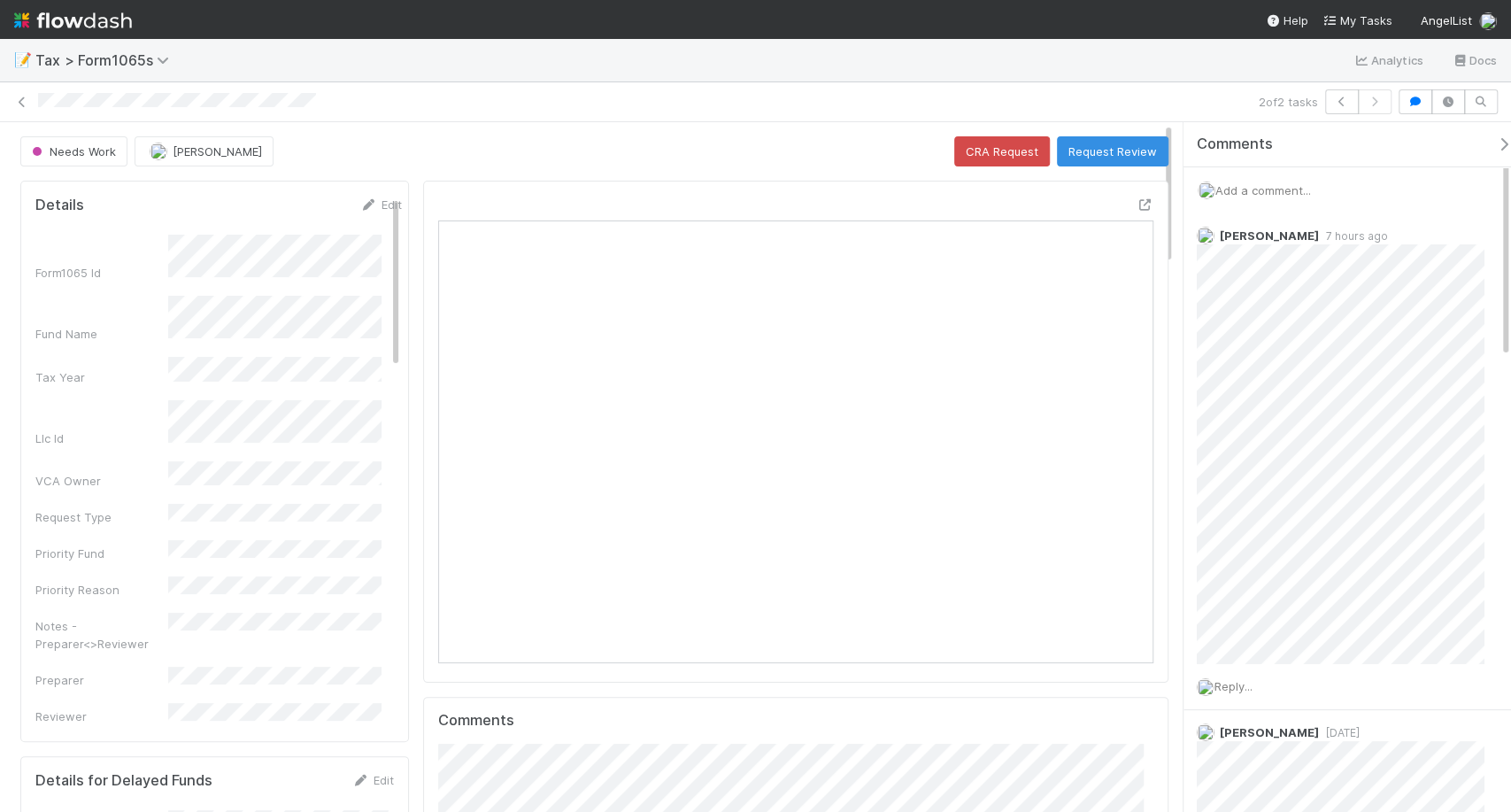
scroll to position [346, 690]
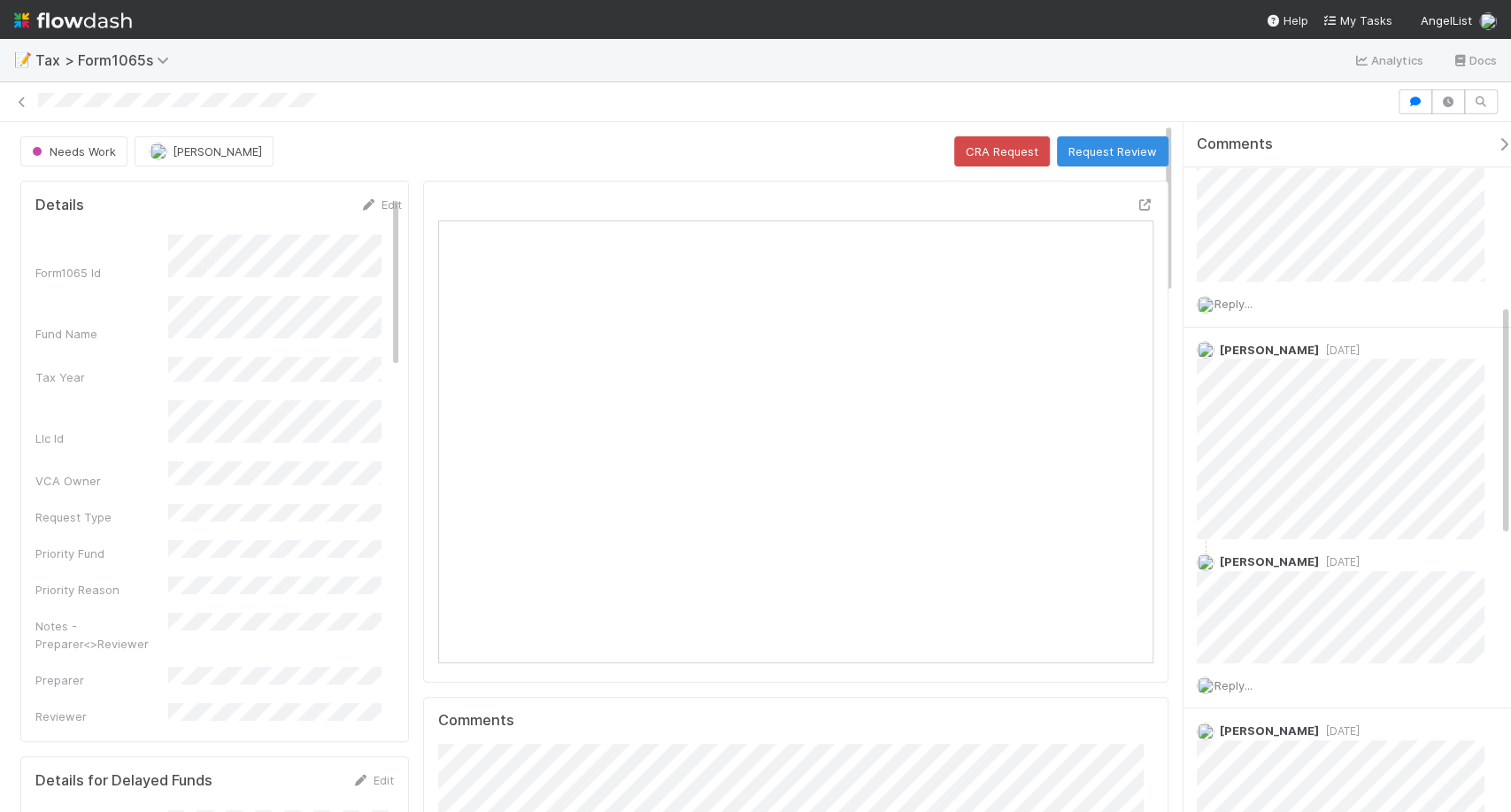
scroll to position [538, 0]
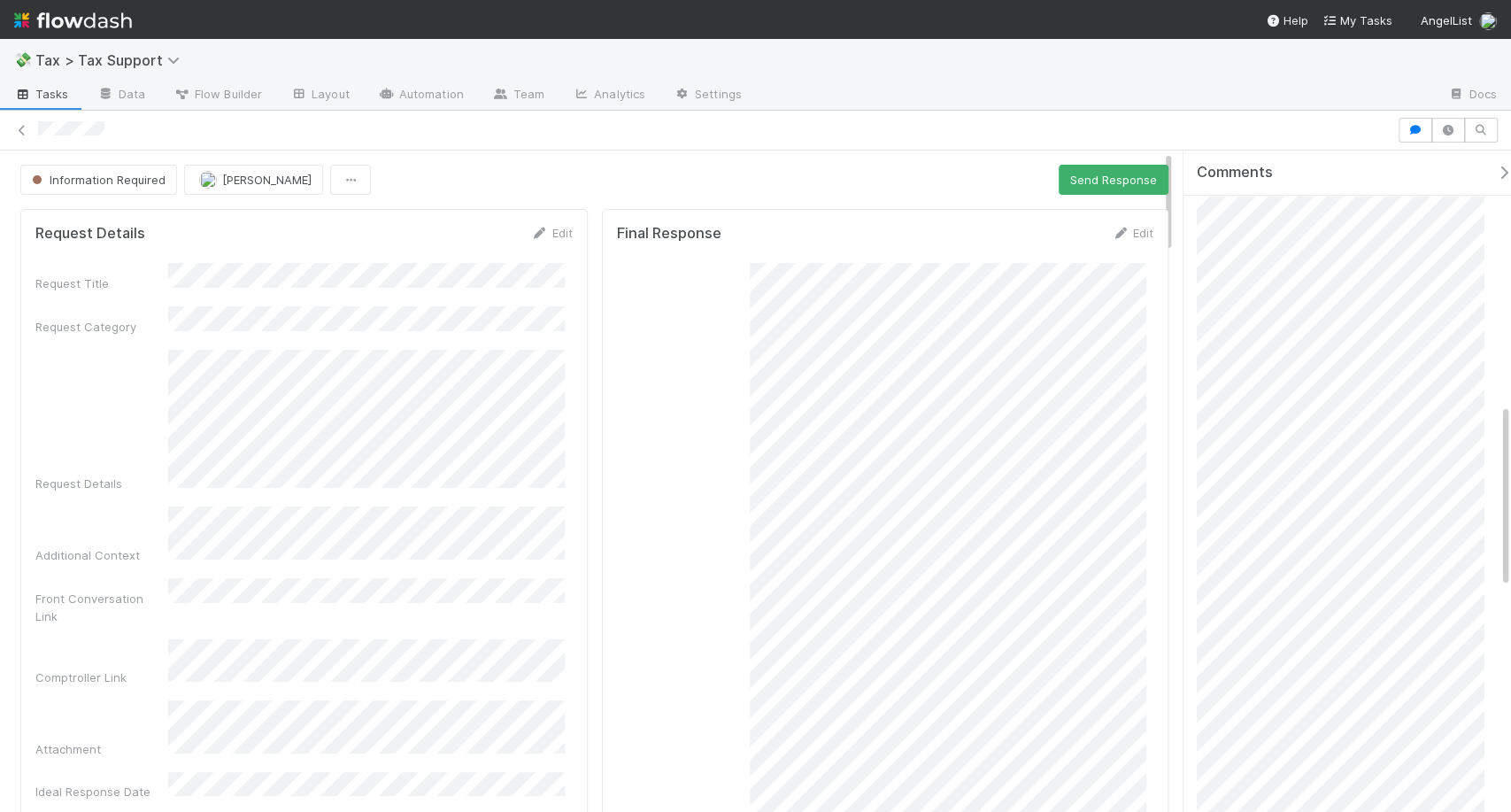
scroll to position [906, 0]
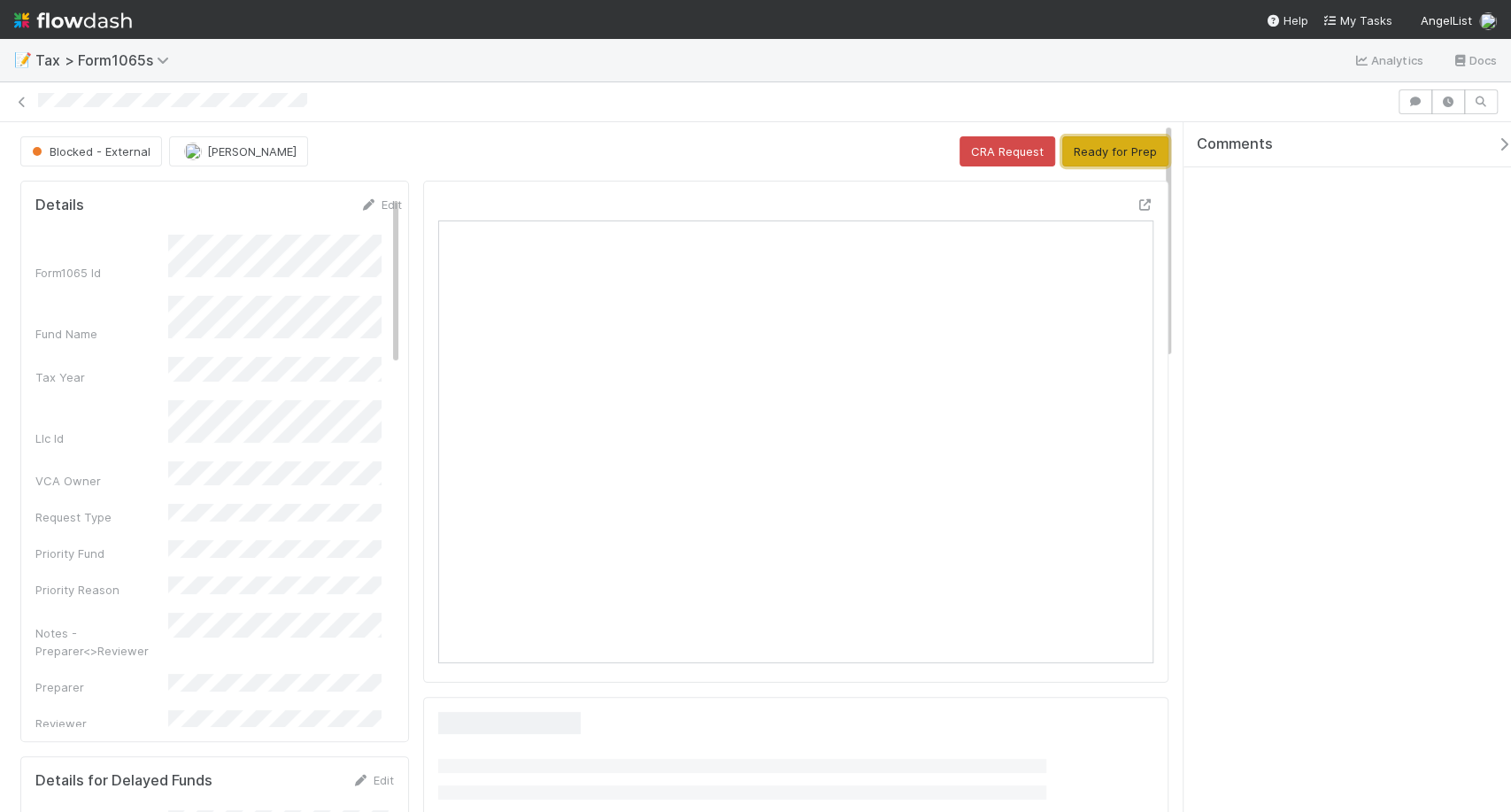
click at [1078, 154] on button "Ready for Prep" at bounding box center [1115, 151] width 107 height 30
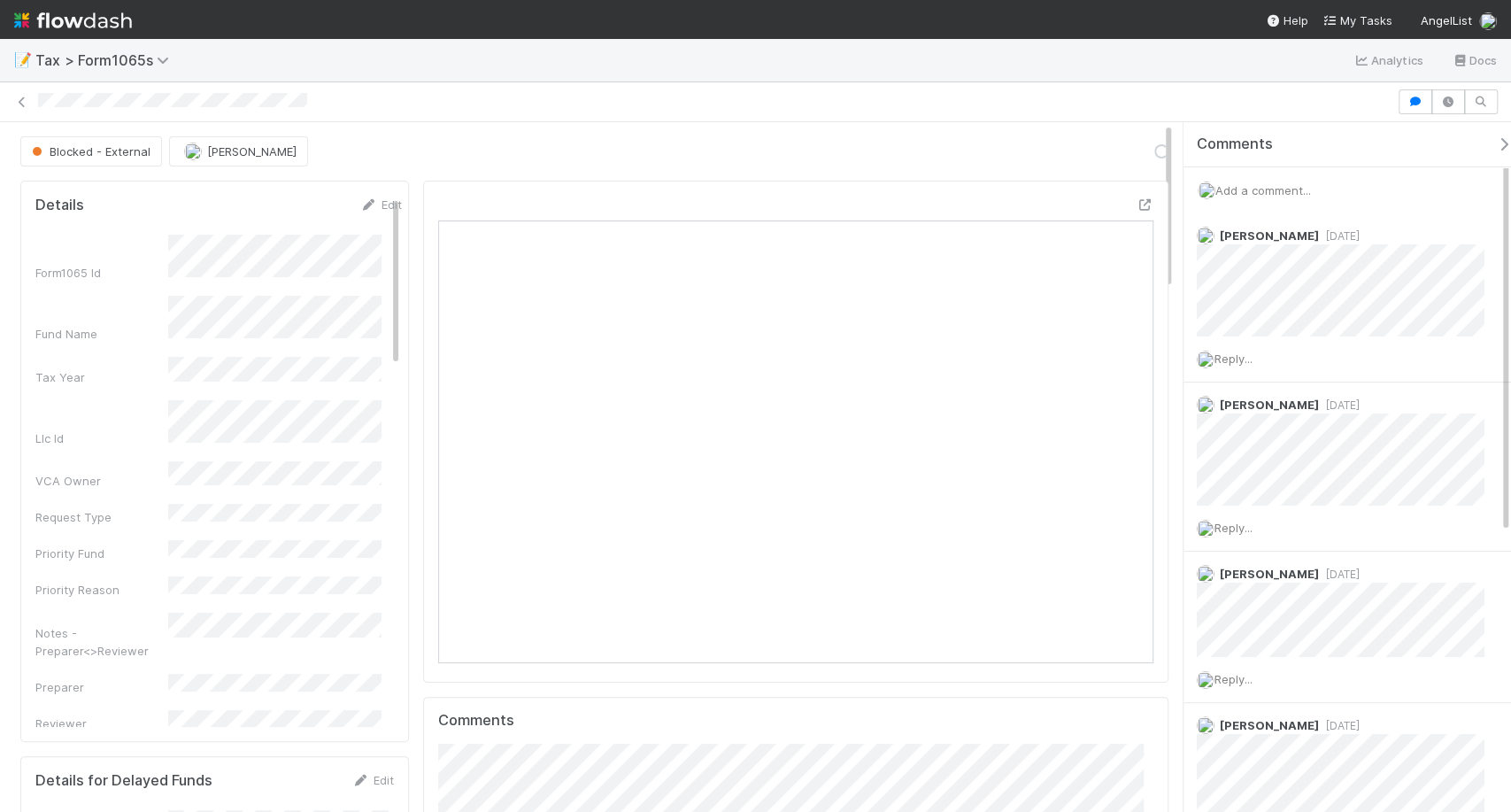
scroll to position [346, 337]
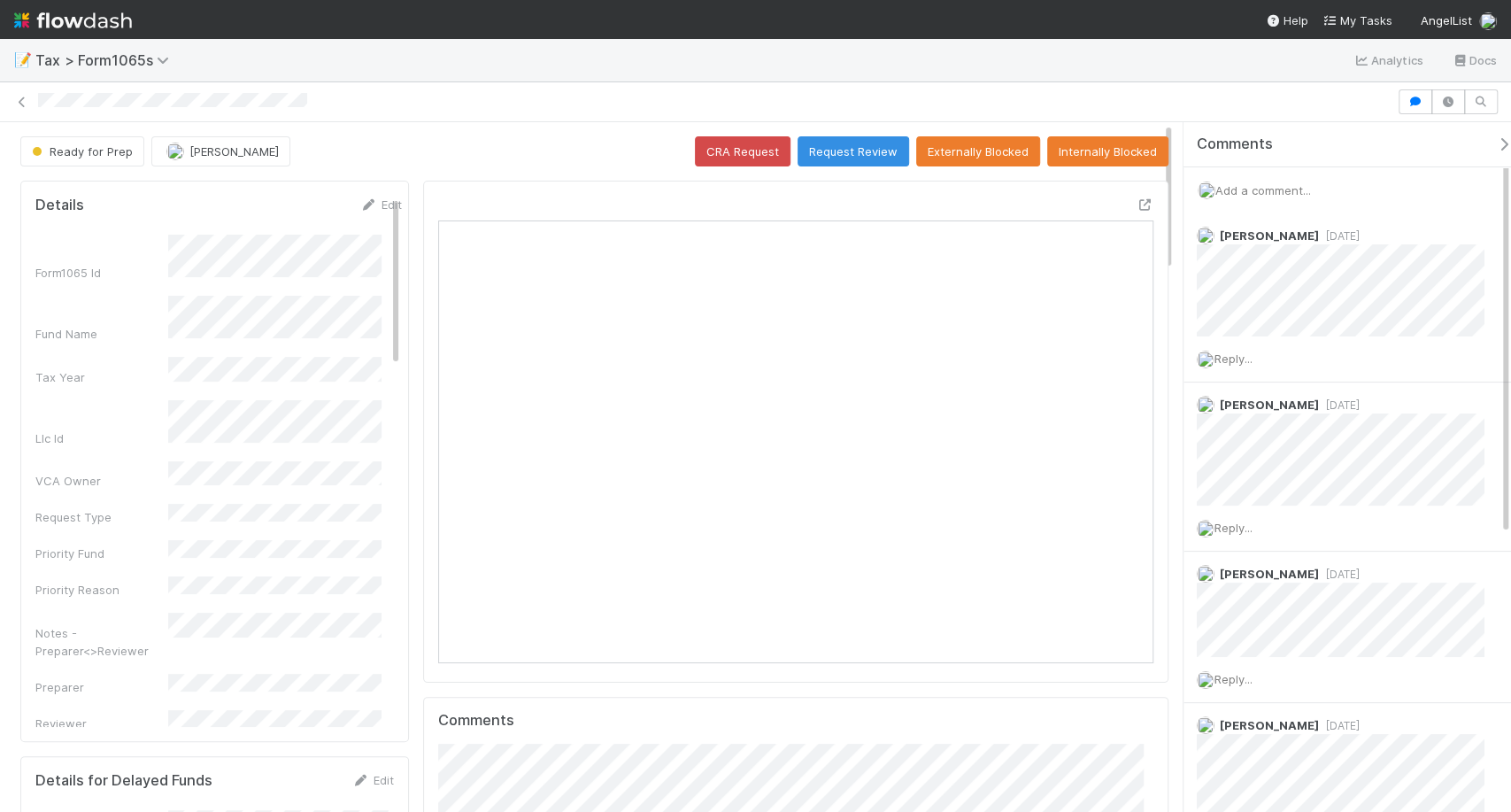
click at [835, 152] on button "Request Review" at bounding box center [853, 151] width 111 height 30
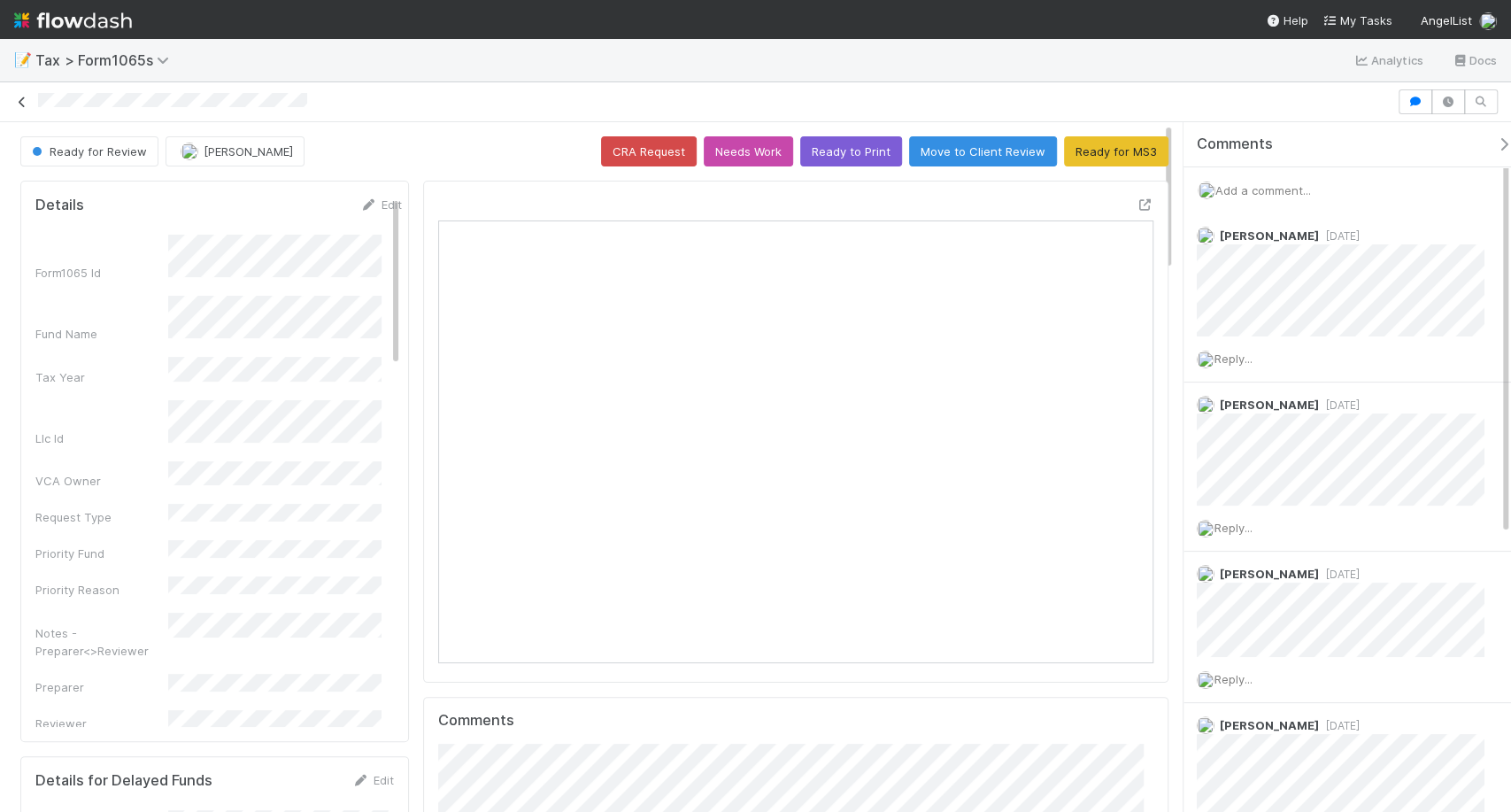
click at [26, 93] on link at bounding box center [22, 102] width 17 height 17
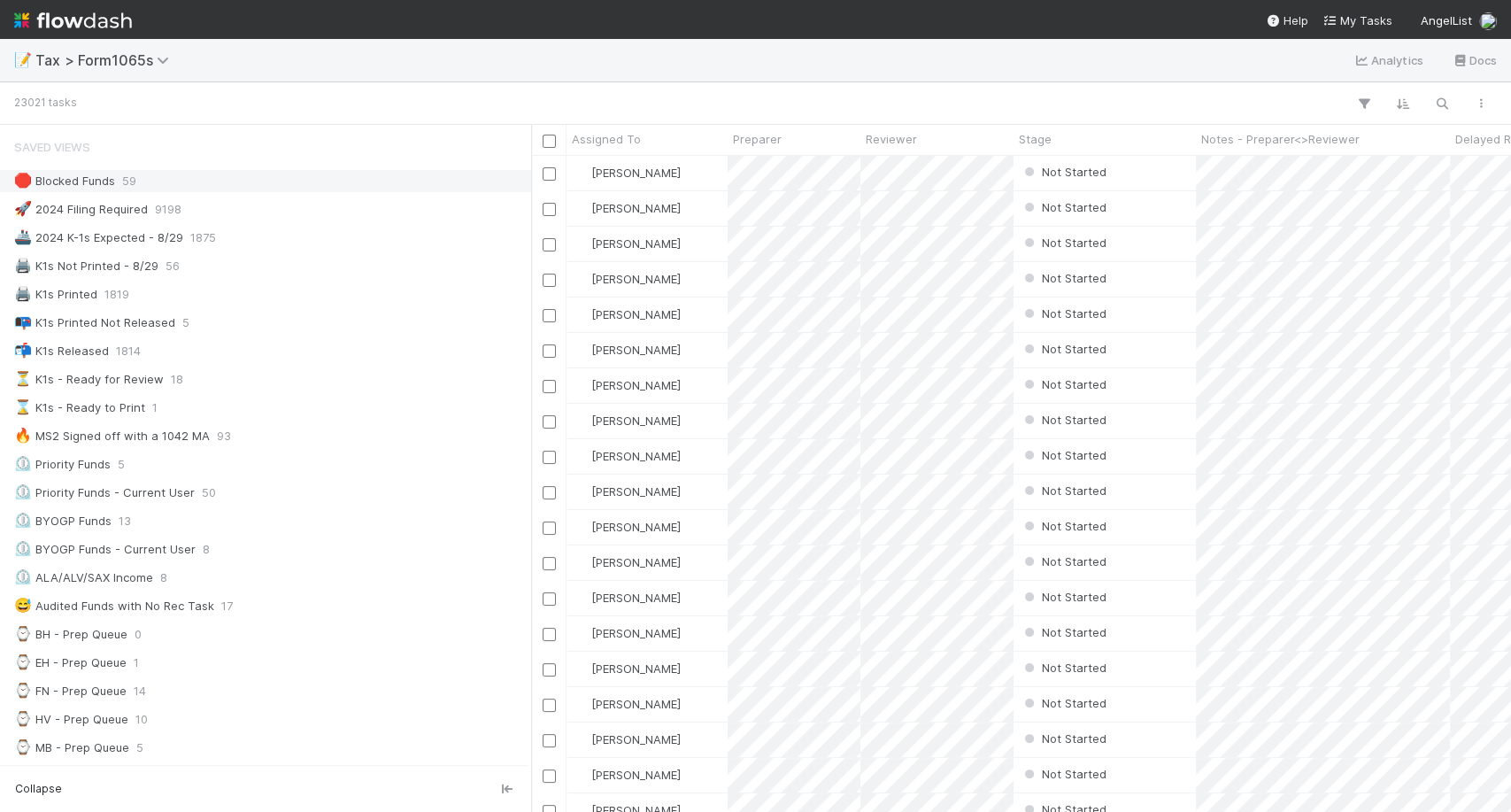
click at [139, 175] on div "🛑 Blocked Funds 59" at bounding box center [271, 180] width 513 height 22
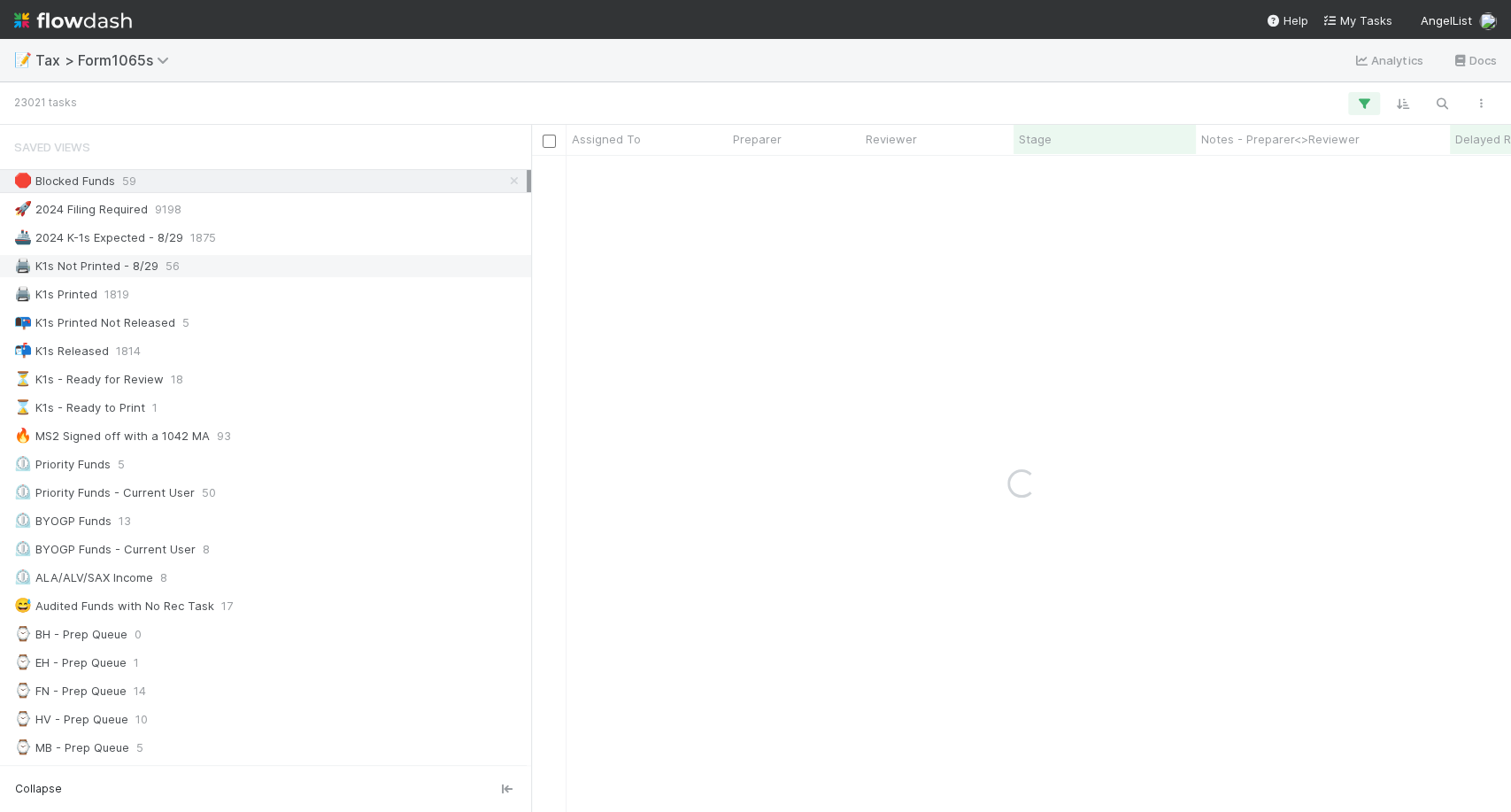
click at [158, 268] on div "🖨️ K1s Not Printed - 8/29 56" at bounding box center [271, 266] width 513 height 22
